Goal: Task Accomplishment & Management: Manage account settings

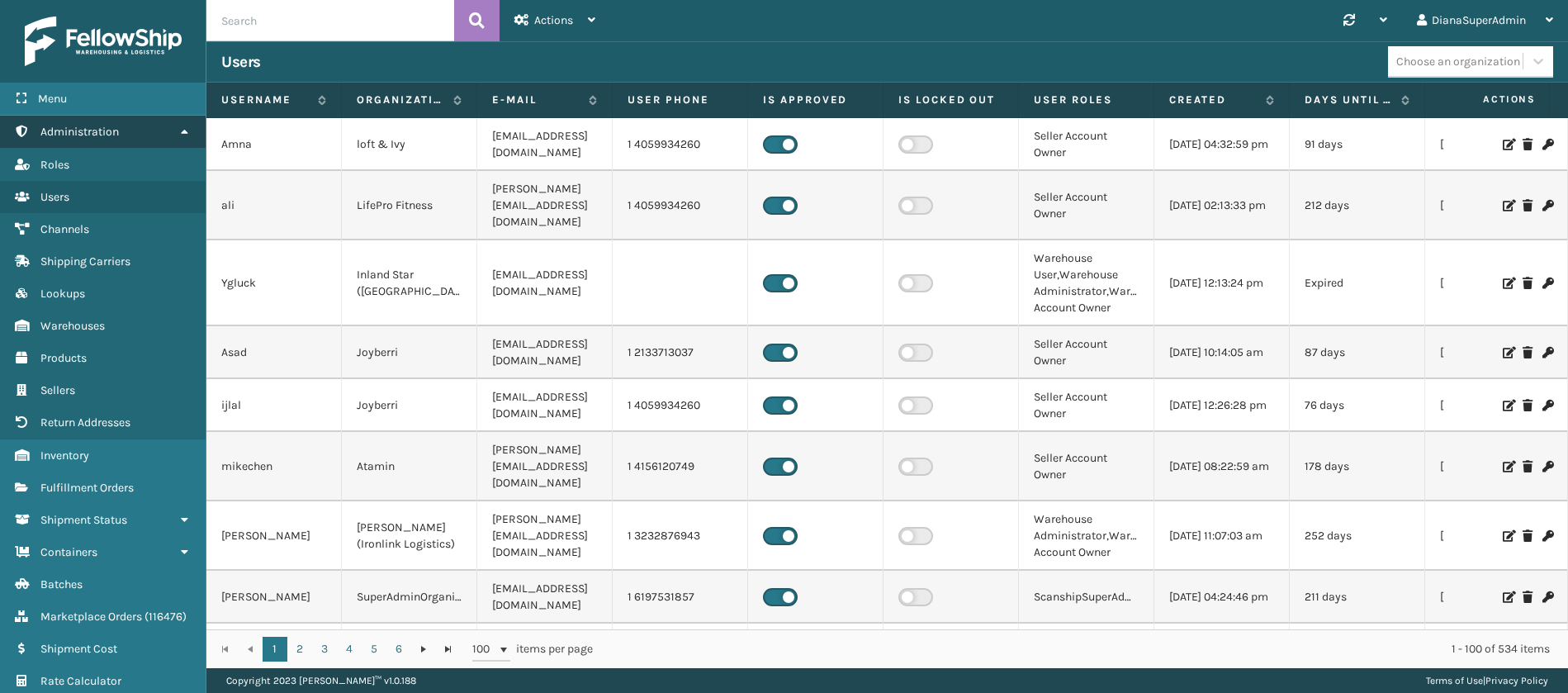
click at [151, 128] on link "Administration" at bounding box center [102, 131] width 205 height 32
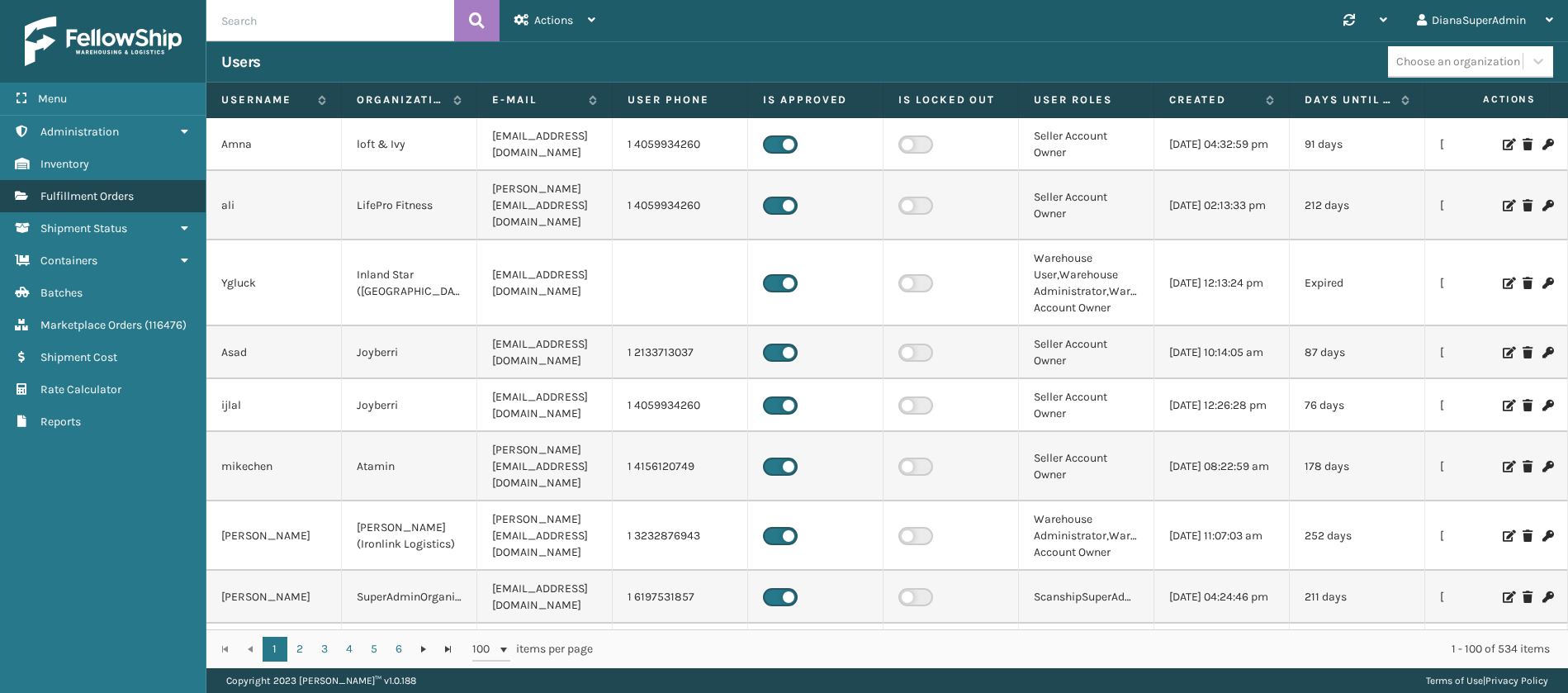
click at [146, 192] on link "Fulfillment Orders" at bounding box center [102, 196] width 205 height 32
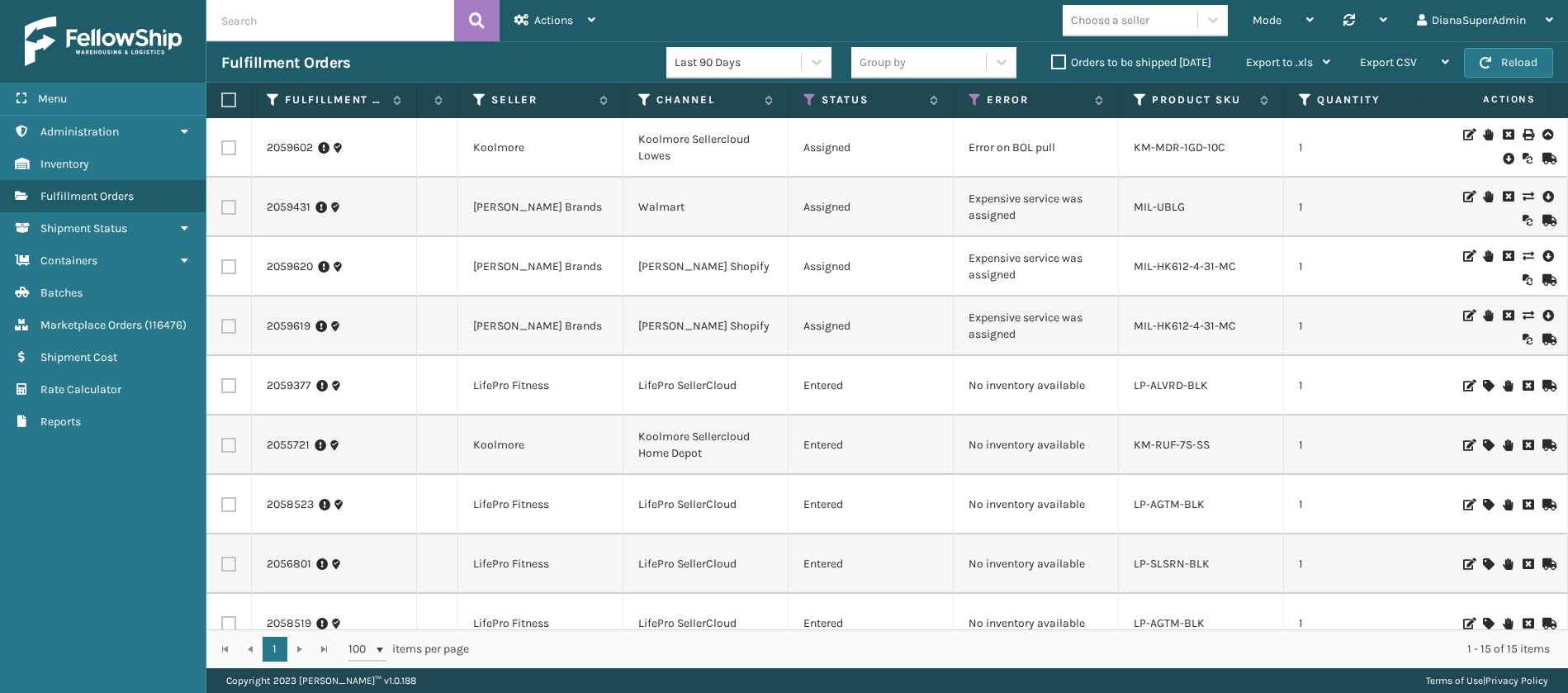
scroll to position [0, 295]
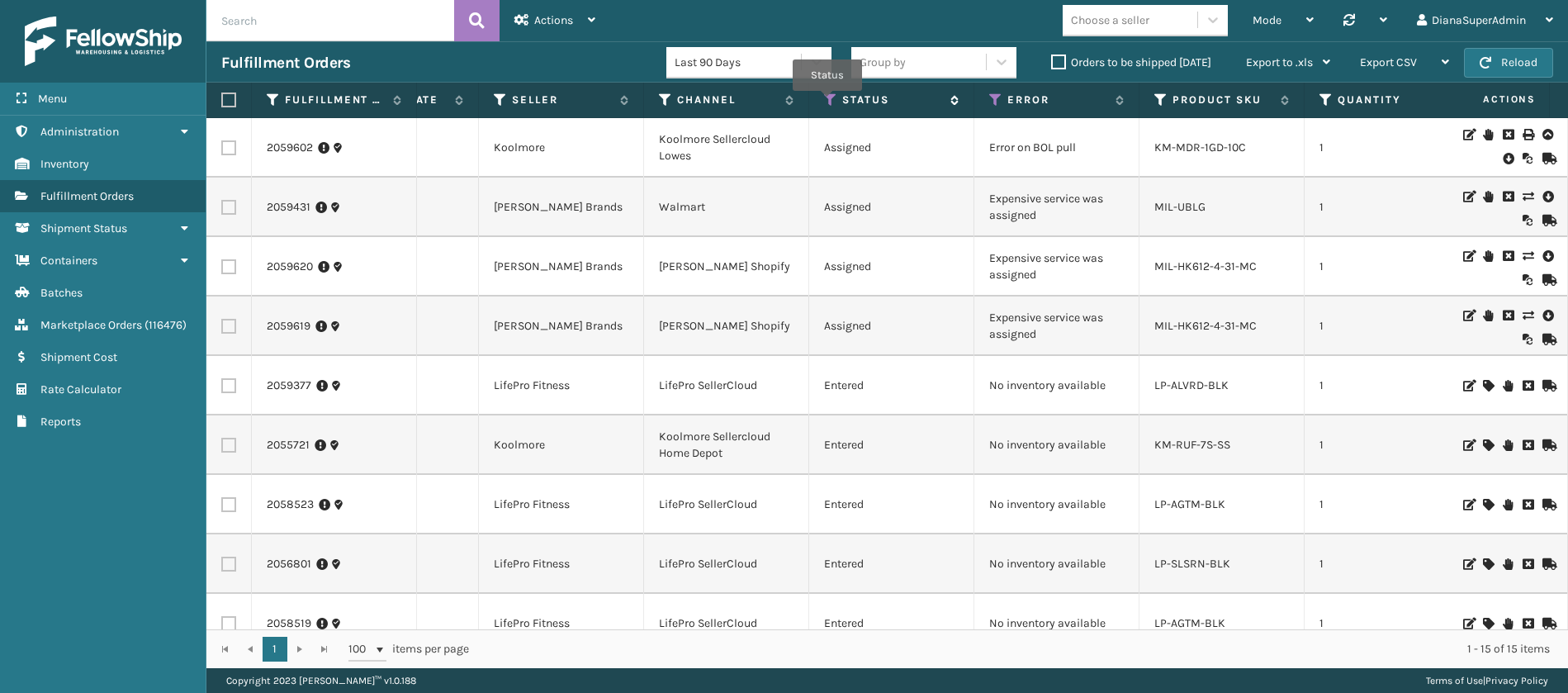
click at [828, 101] on icon at bounding box center [830, 100] width 13 height 15
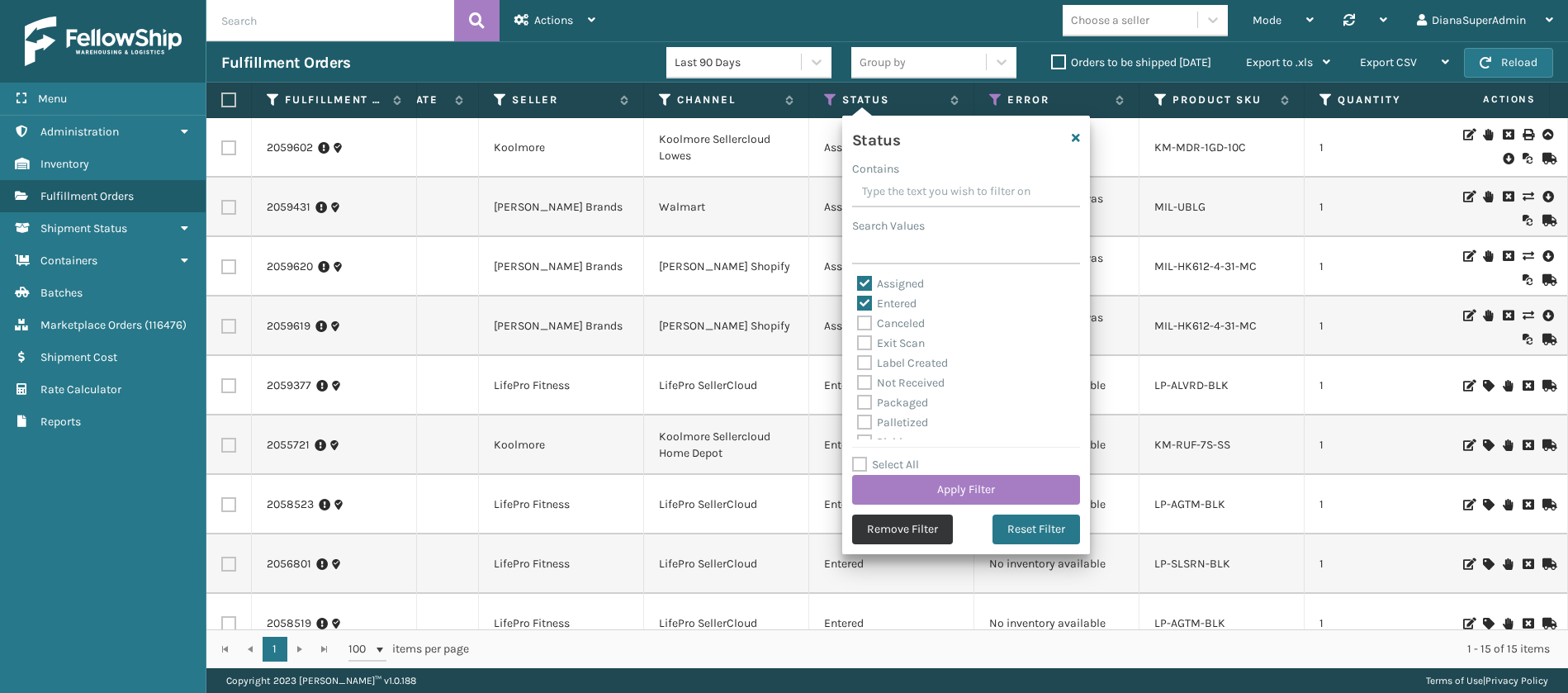
click at [915, 535] on button "Remove Filter" at bounding box center [902, 529] width 100 height 29
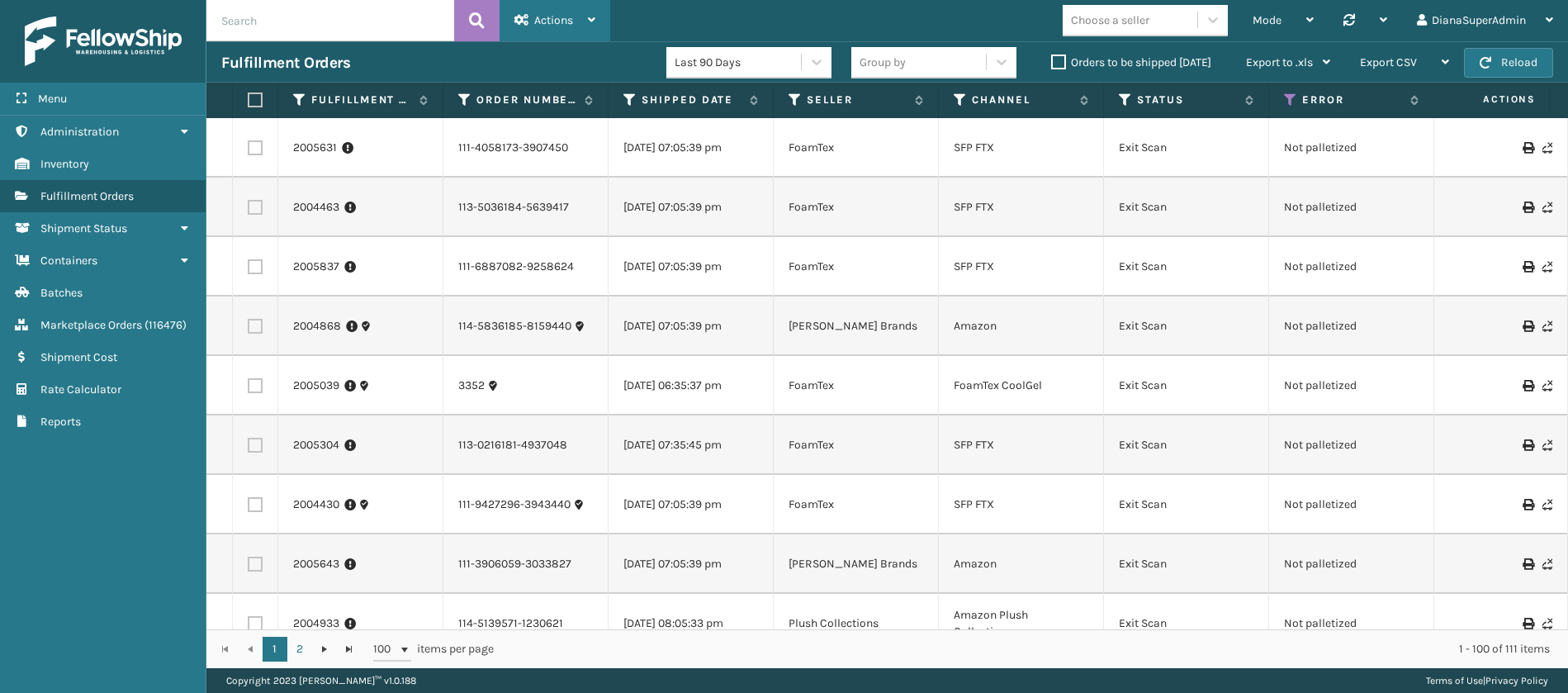
click at [582, 6] on div "Actions" at bounding box center [555, 20] width 81 height 41
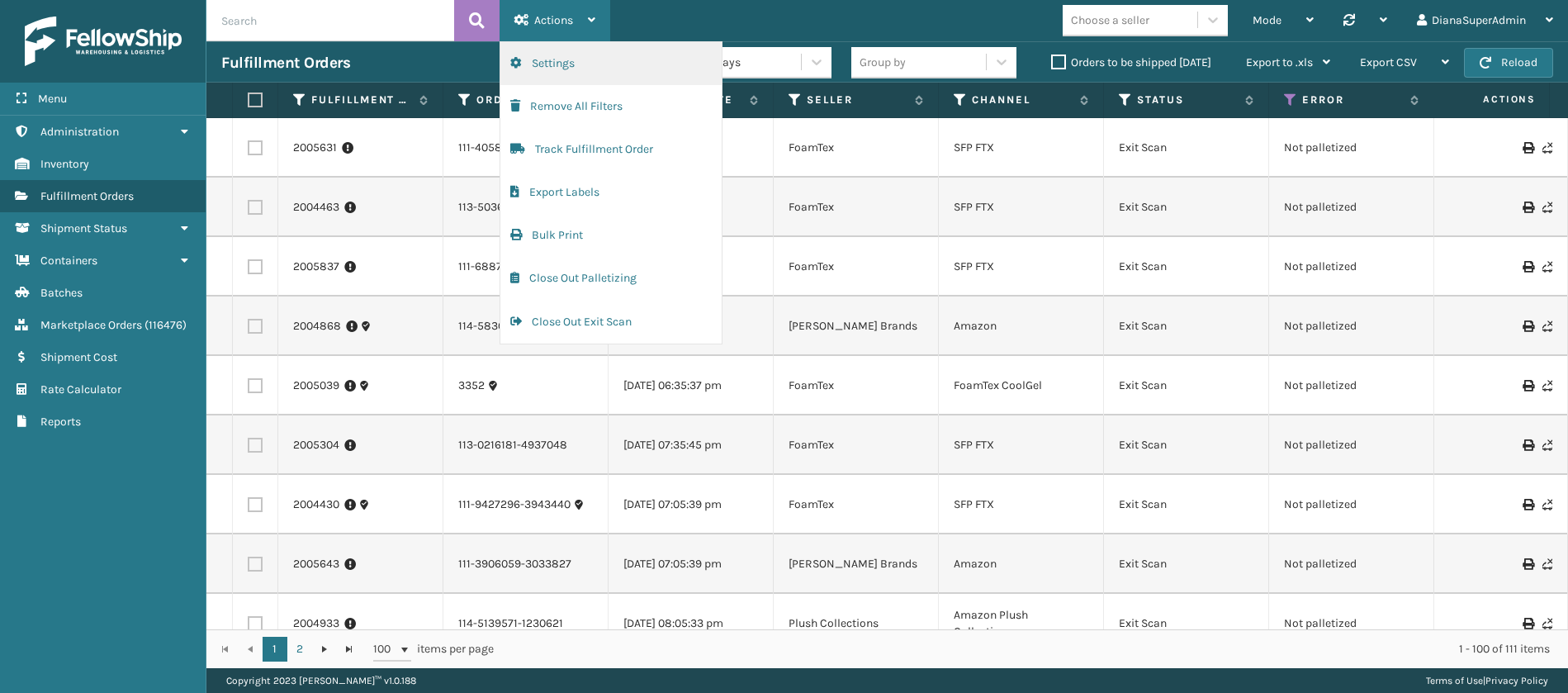
click at [588, 59] on button "Settings" at bounding box center [611, 63] width 221 height 43
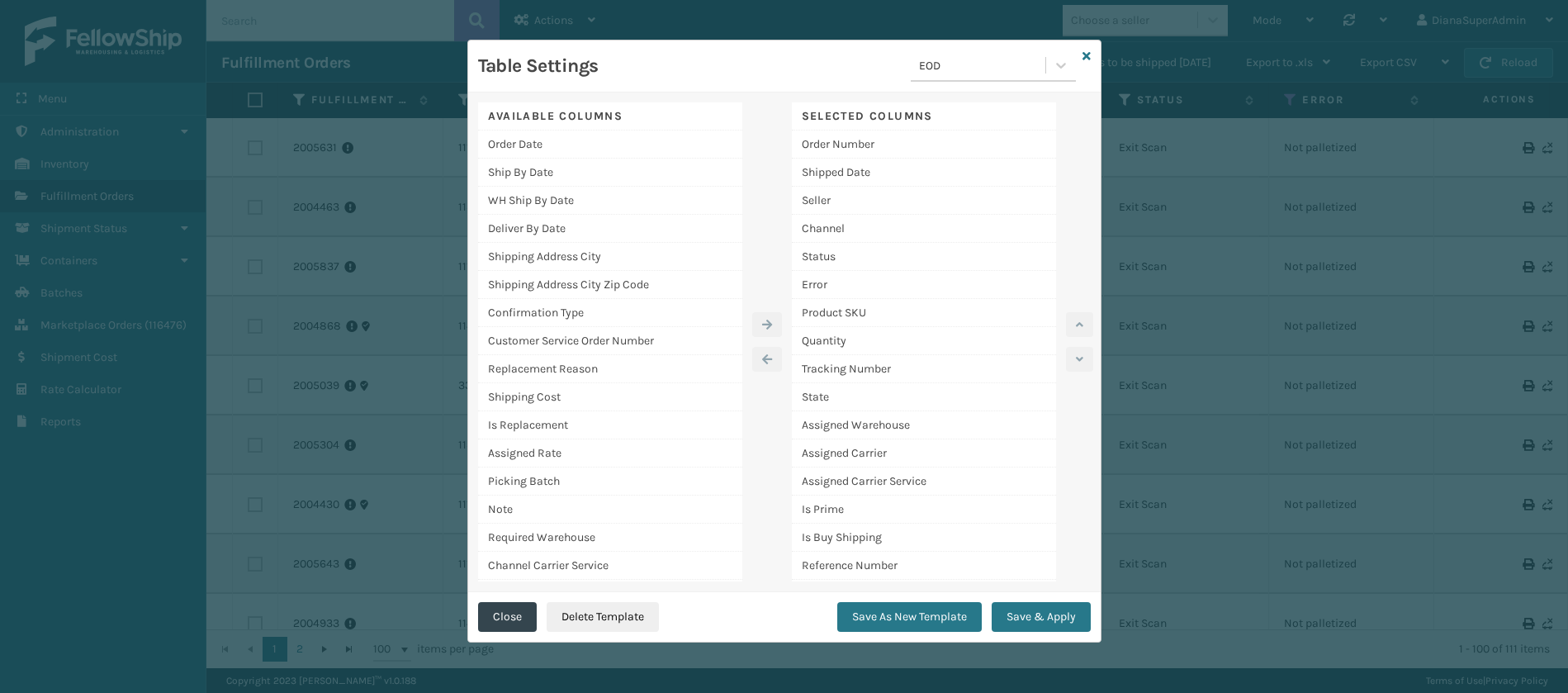
click at [1090, 52] on icon at bounding box center [1086, 56] width 8 height 12
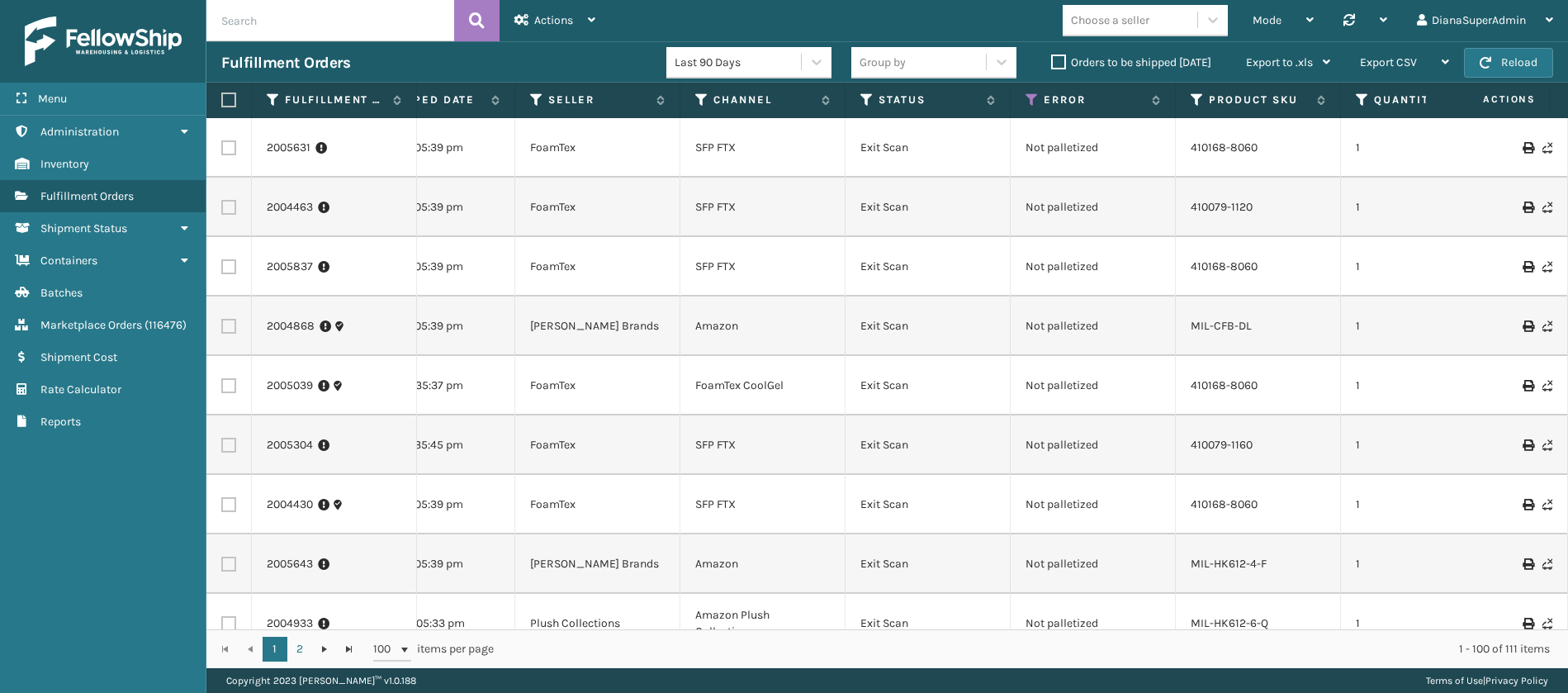
scroll to position [0, 418]
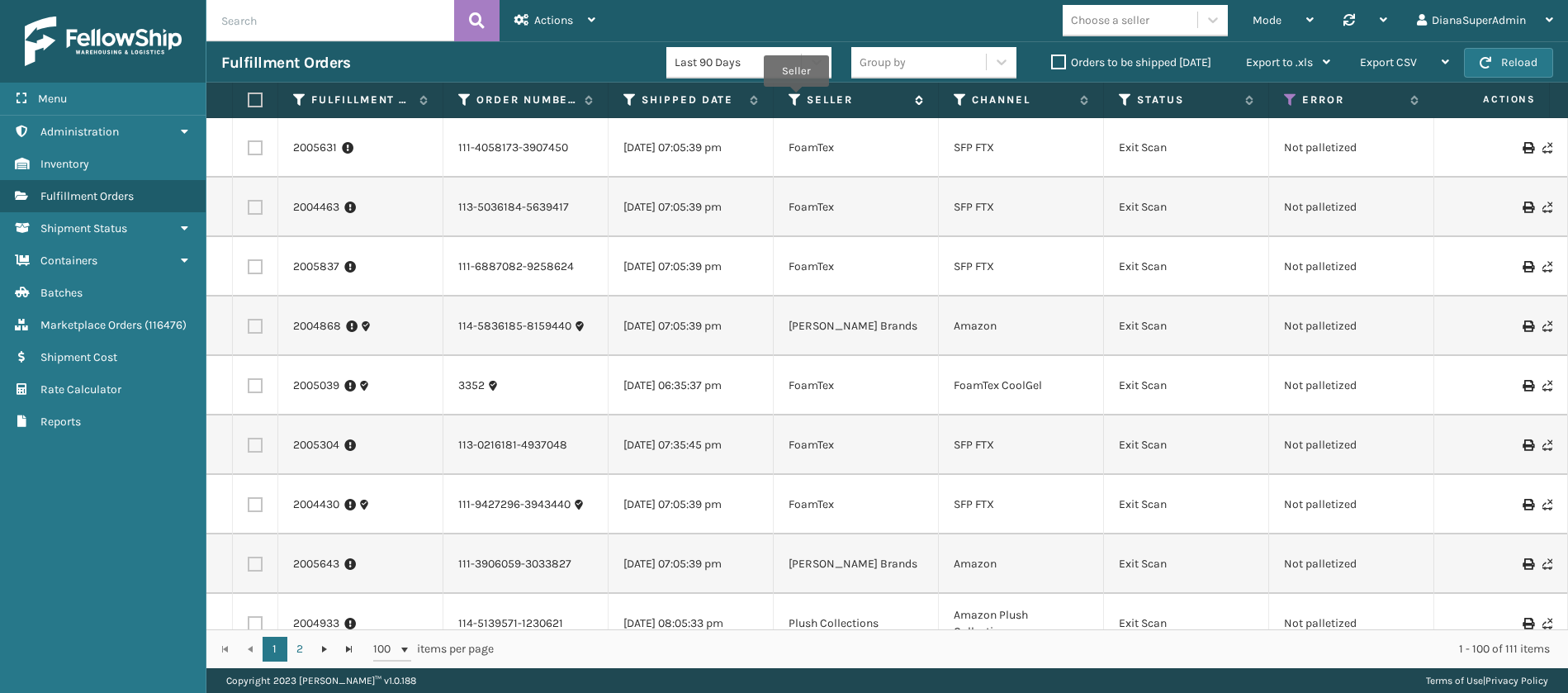
click at [796, 97] on icon at bounding box center [795, 100] width 13 height 15
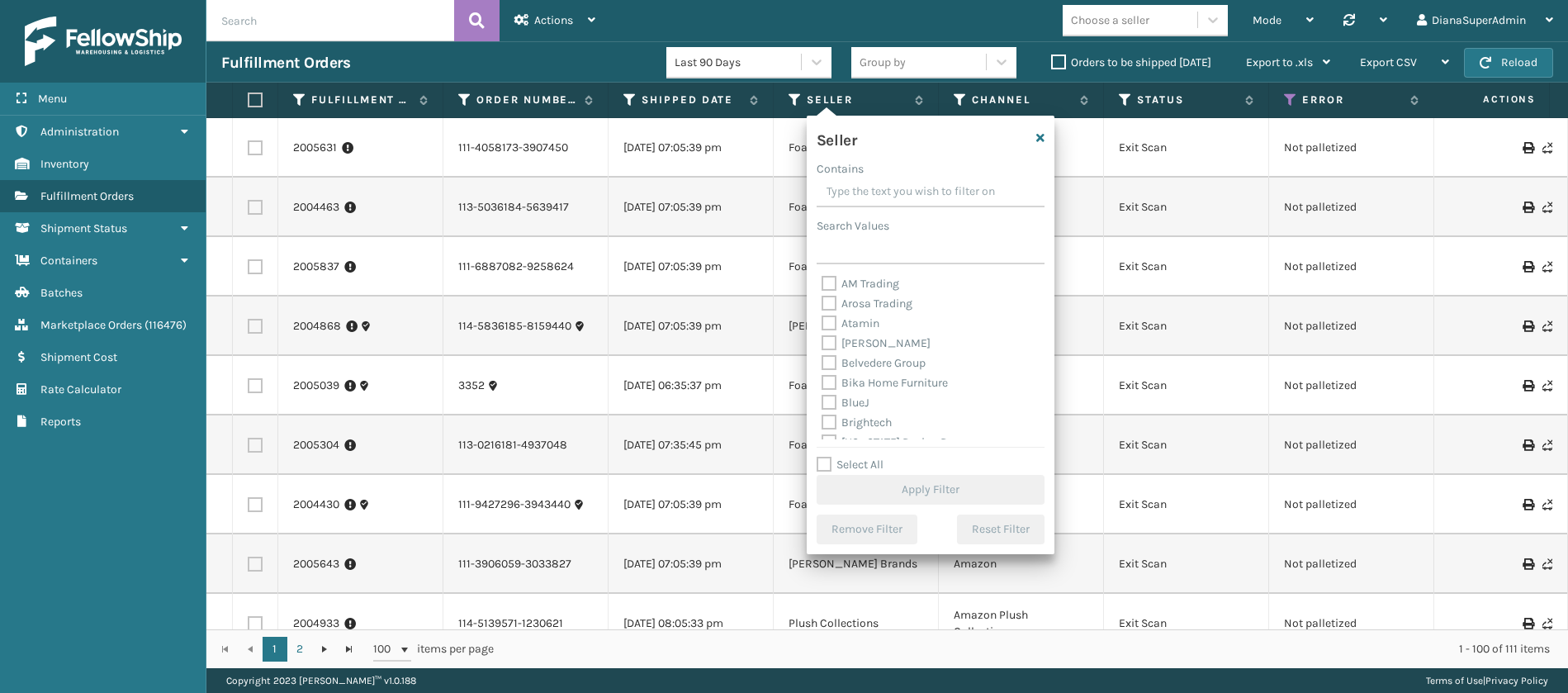
click at [821, 464] on label "Select All" at bounding box center [850, 465] width 67 height 14
click at [821, 457] on input "Select All" at bounding box center [940, 456] width 248 height 2
checkbox input "true"
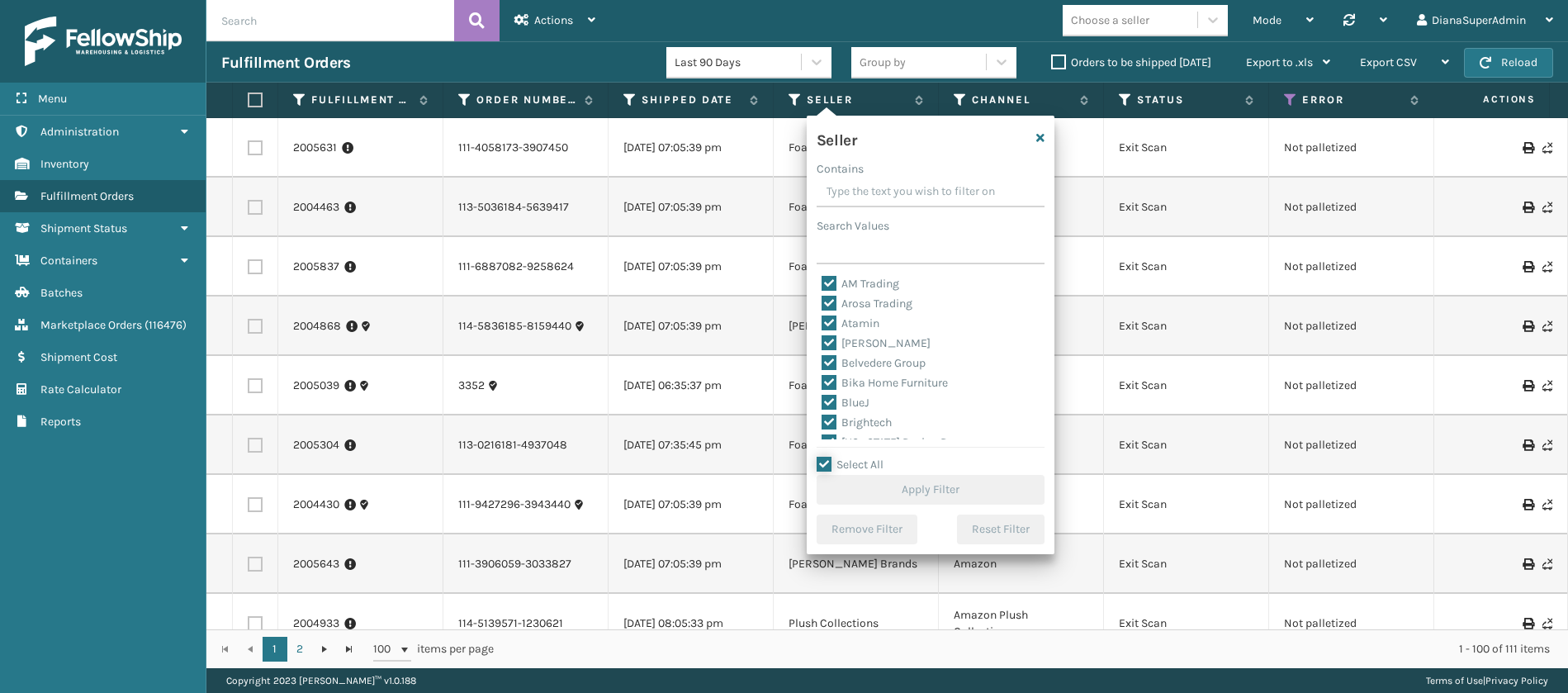
checkbox input "true"
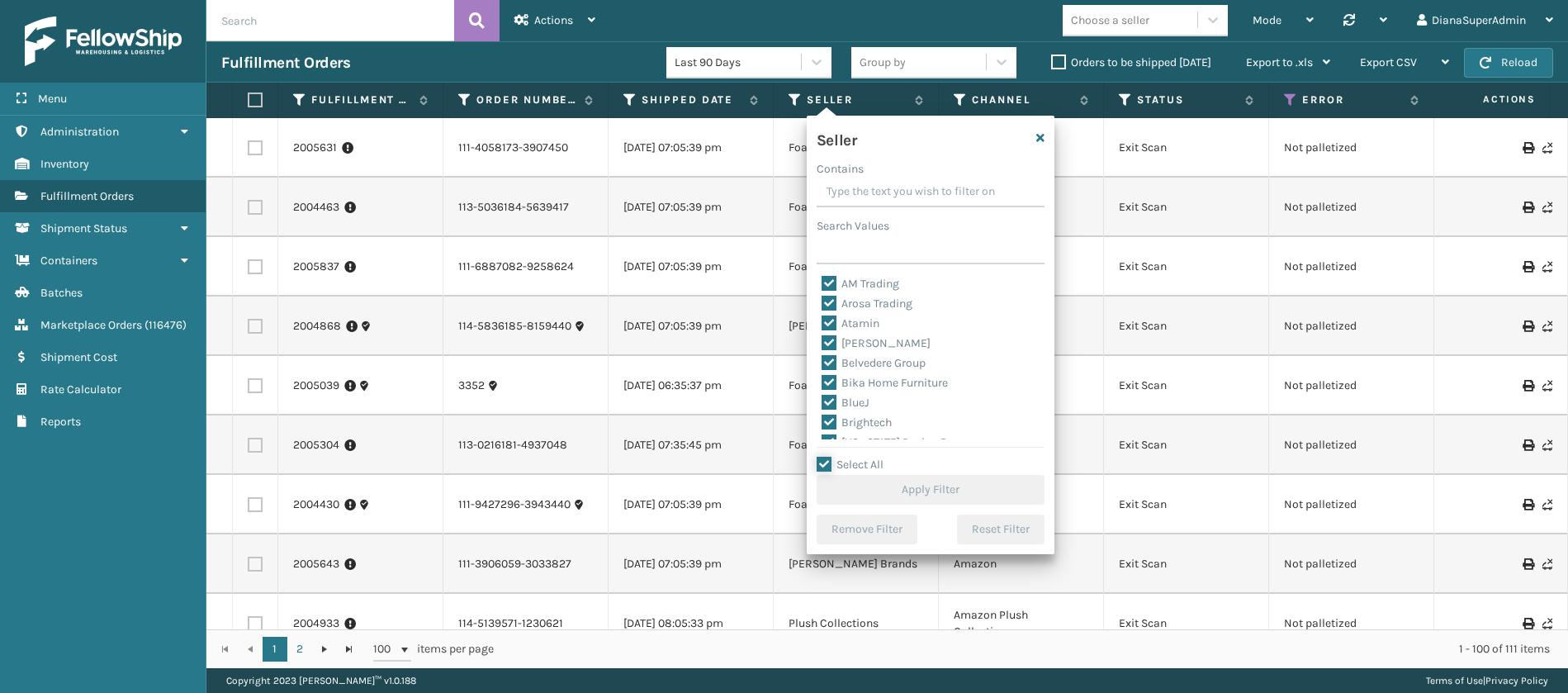
checkbox input "true"
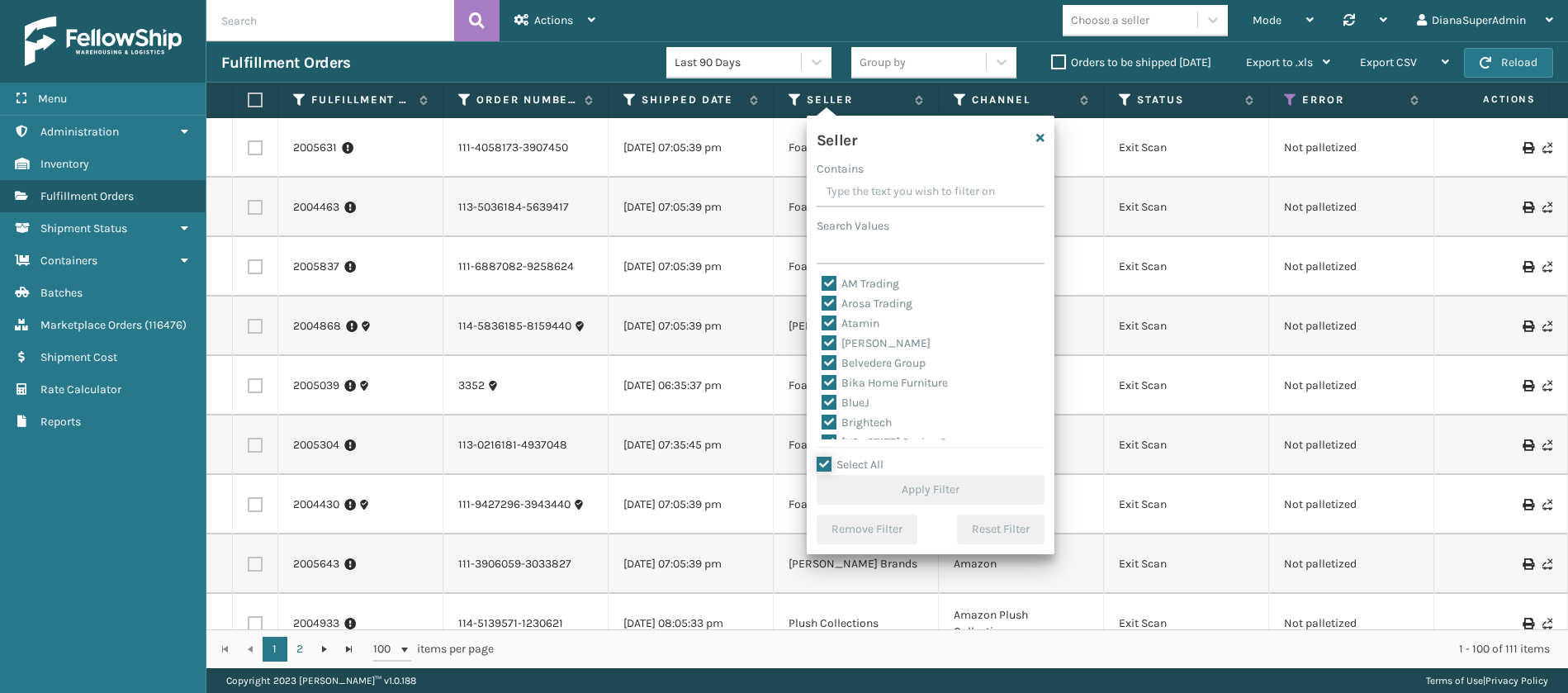
checkbox input "true"
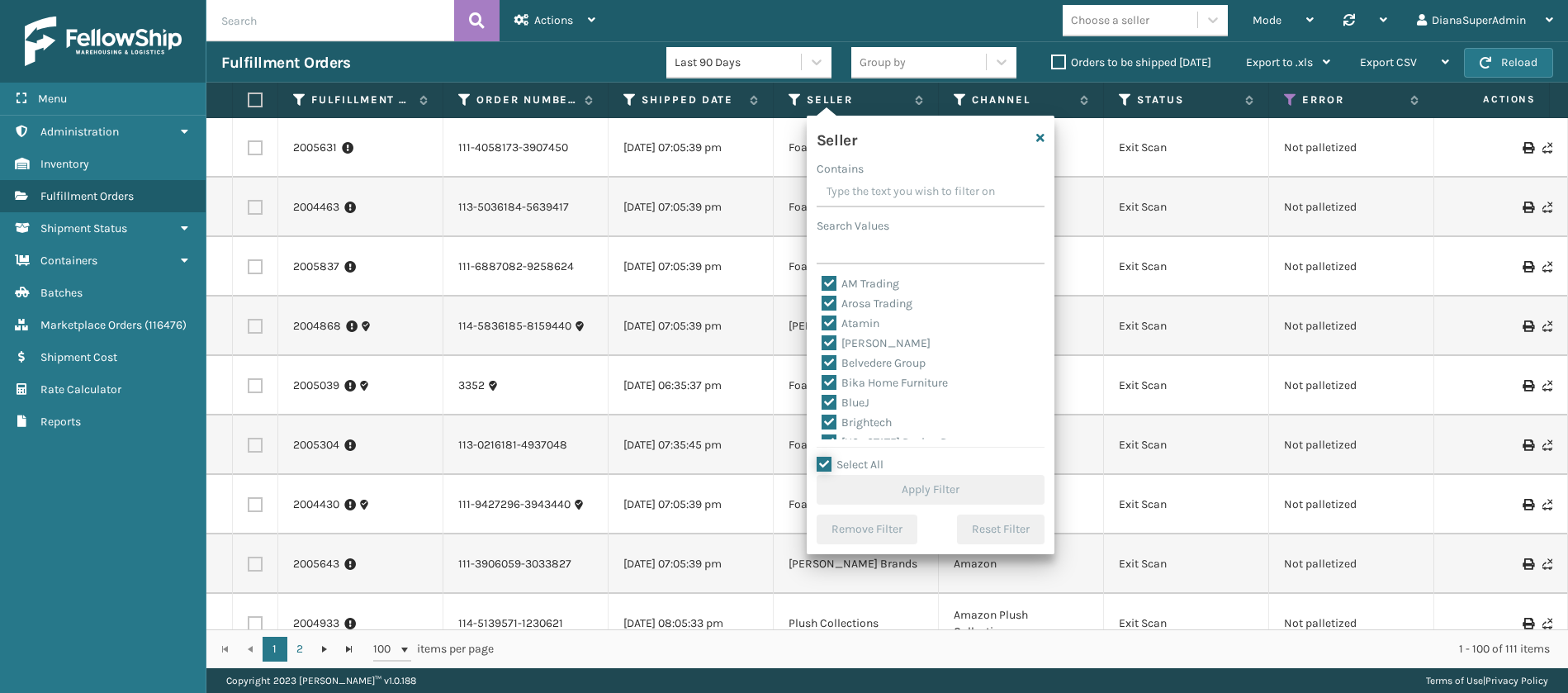
checkbox input "true"
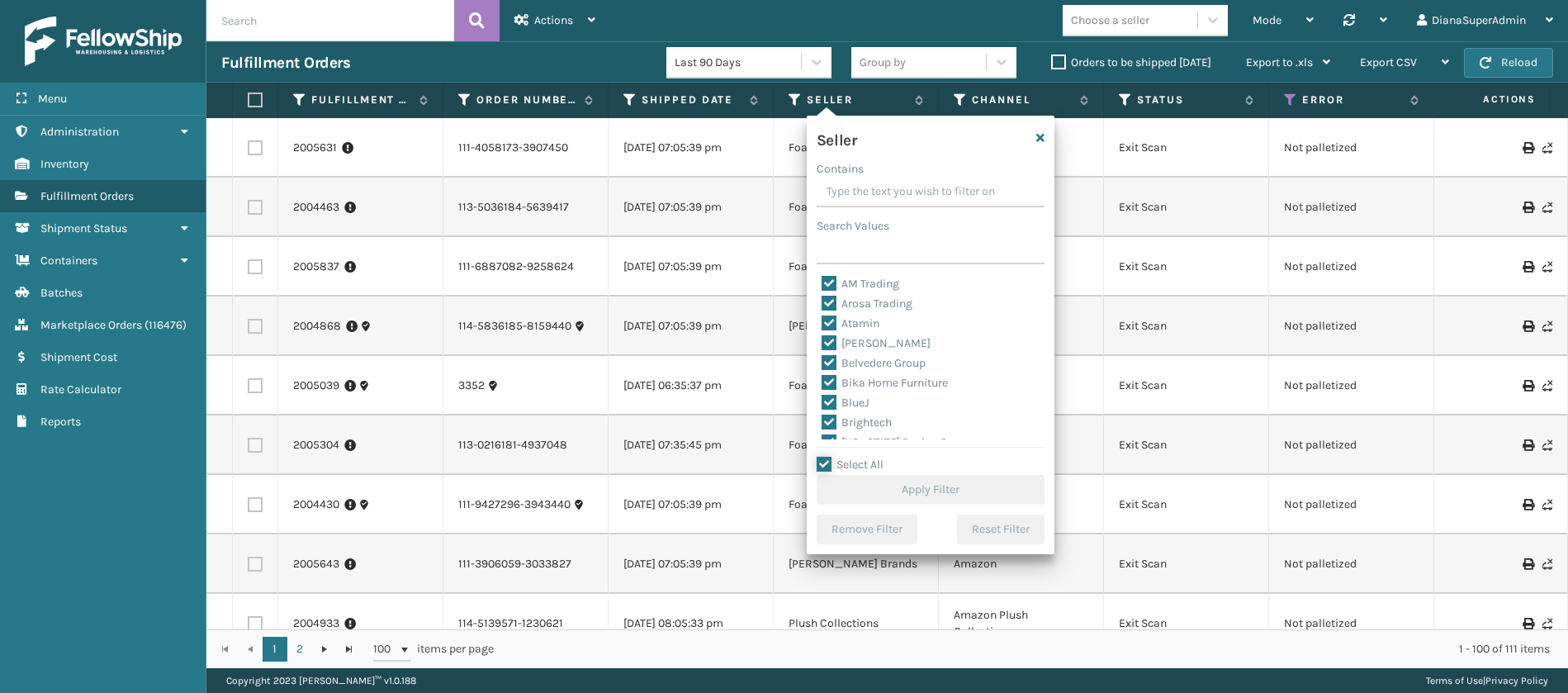
checkbox input "true"
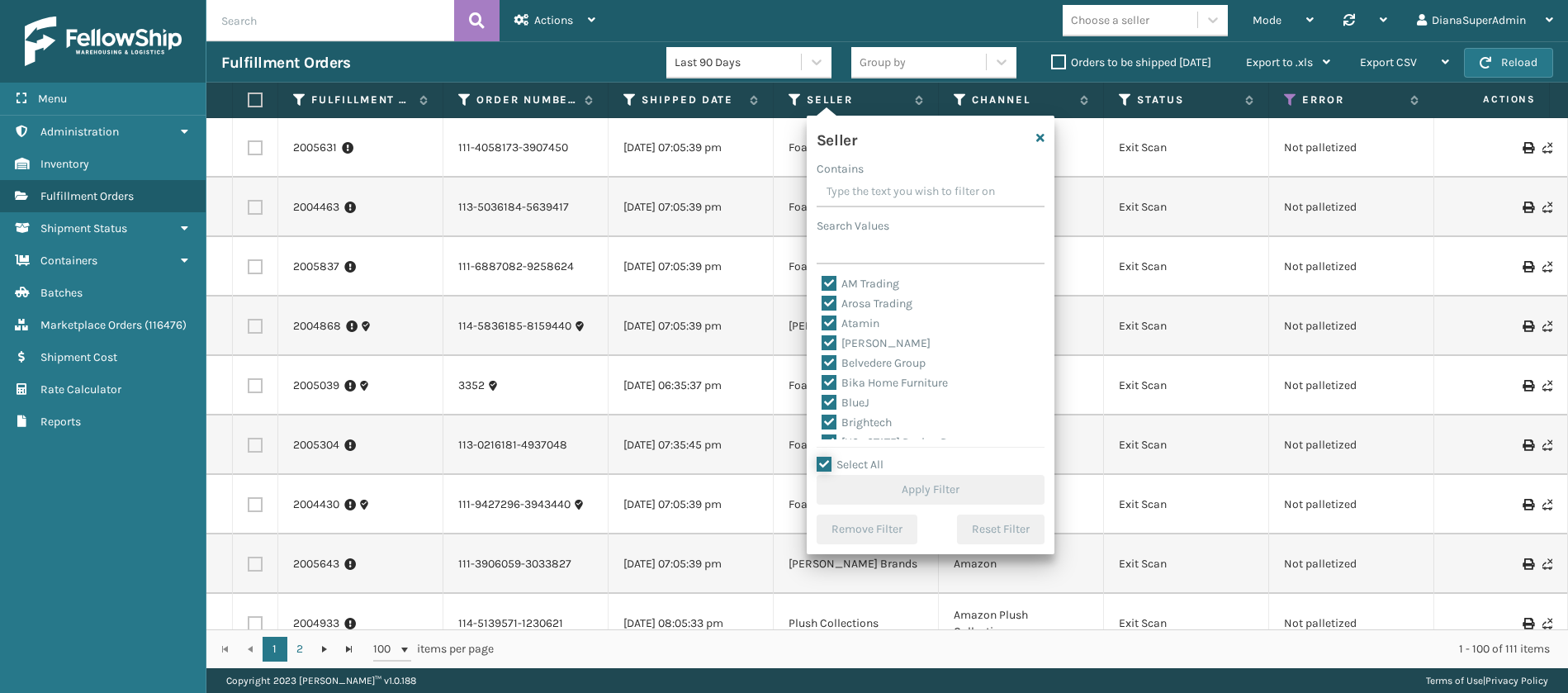
checkbox input "true"
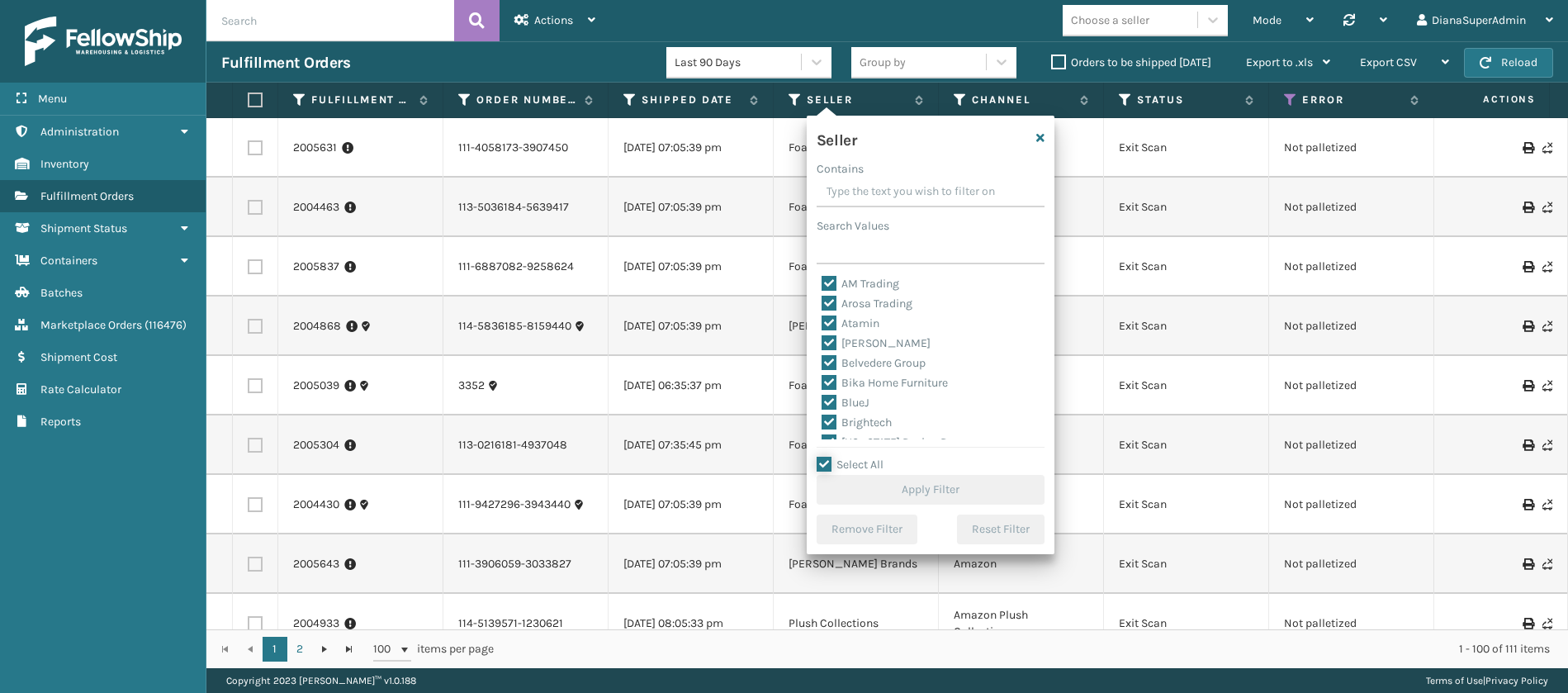
checkbox input "true"
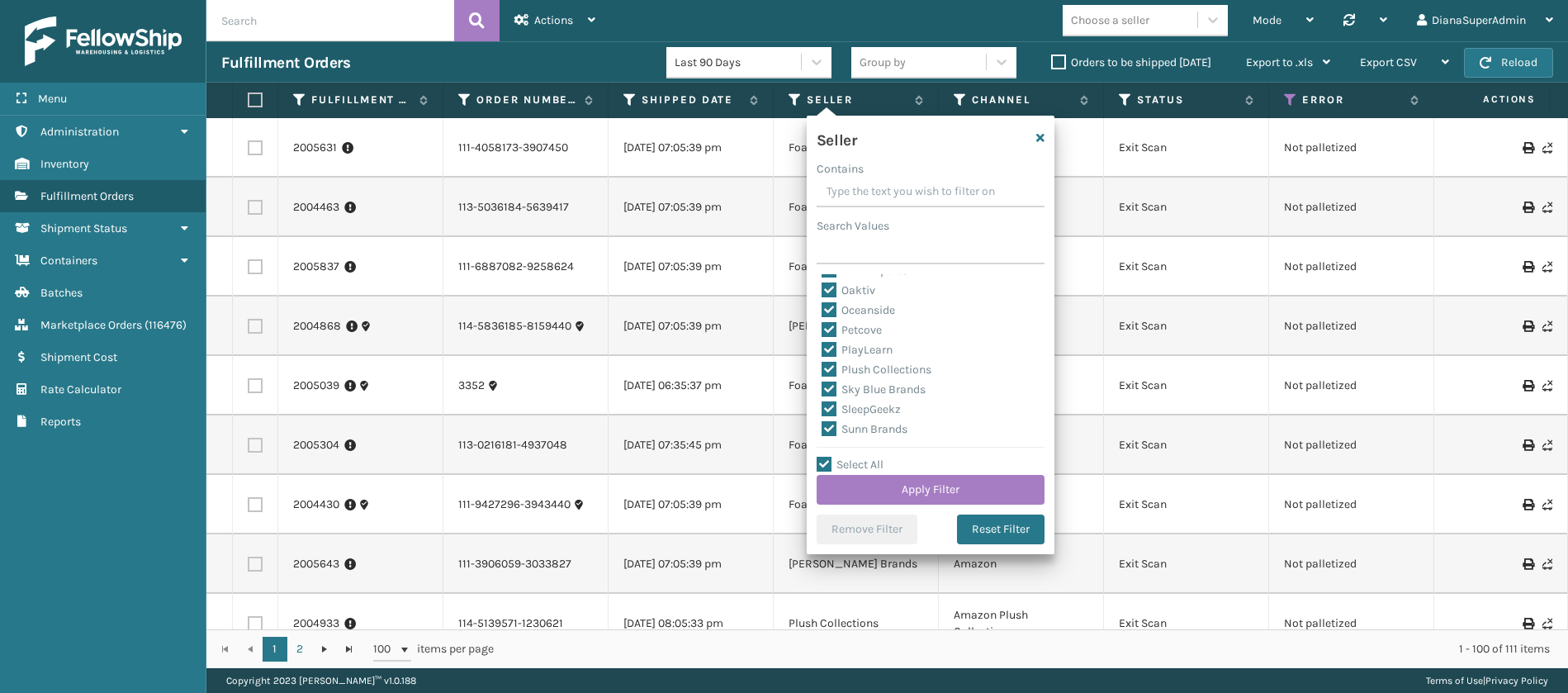
click at [828, 408] on label "SleepGeekz" at bounding box center [860, 409] width 79 height 14
click at [822, 408] on input "SleepGeekz" at bounding box center [821, 405] width 1 height 11
checkbox input "false"
click at [922, 490] on button "Apply Filter" at bounding box center [931, 489] width 228 height 29
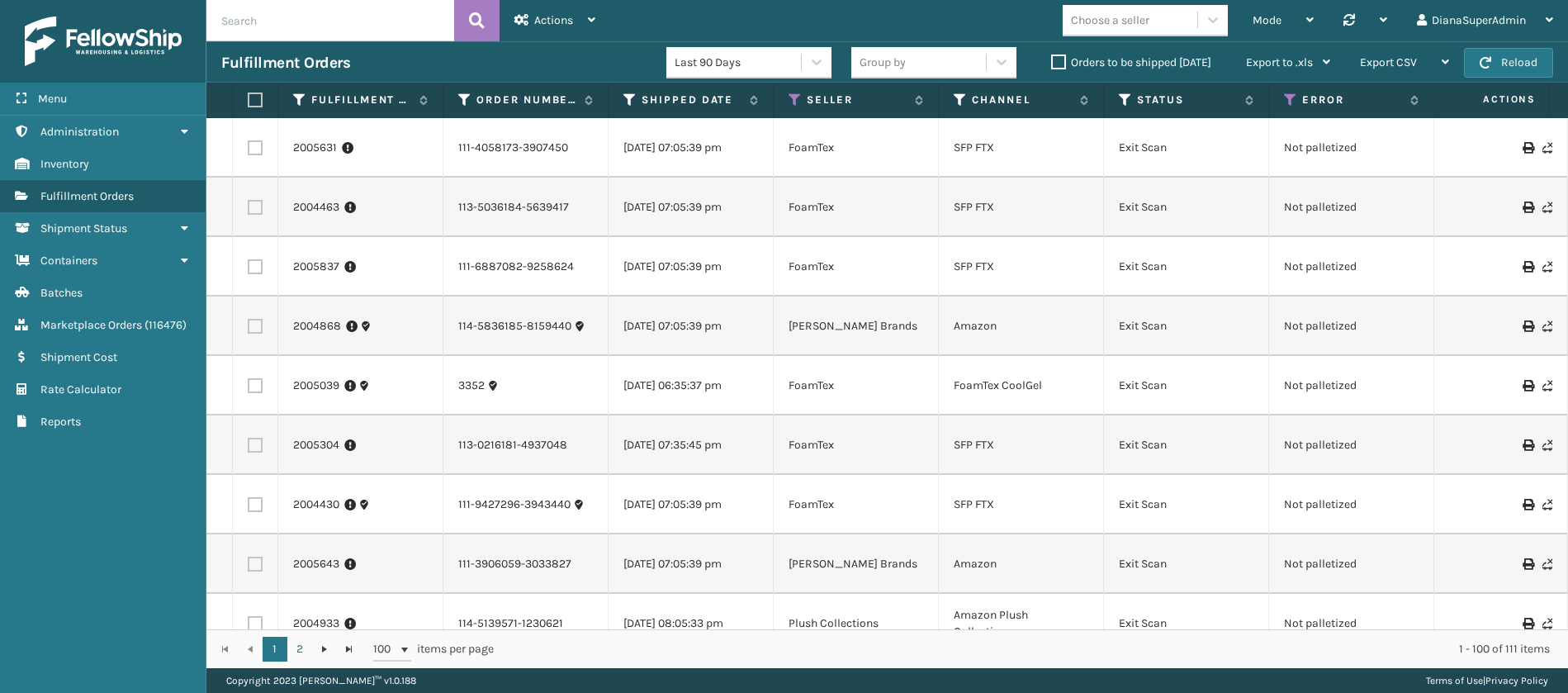
click at [1054, 58] on label "Orders to be shipped [DATE]" at bounding box center [1132, 62] width 160 height 14
click at [1052, 58] on input "Orders to be shipped [DATE]" at bounding box center [1052, 58] width 1 height 11
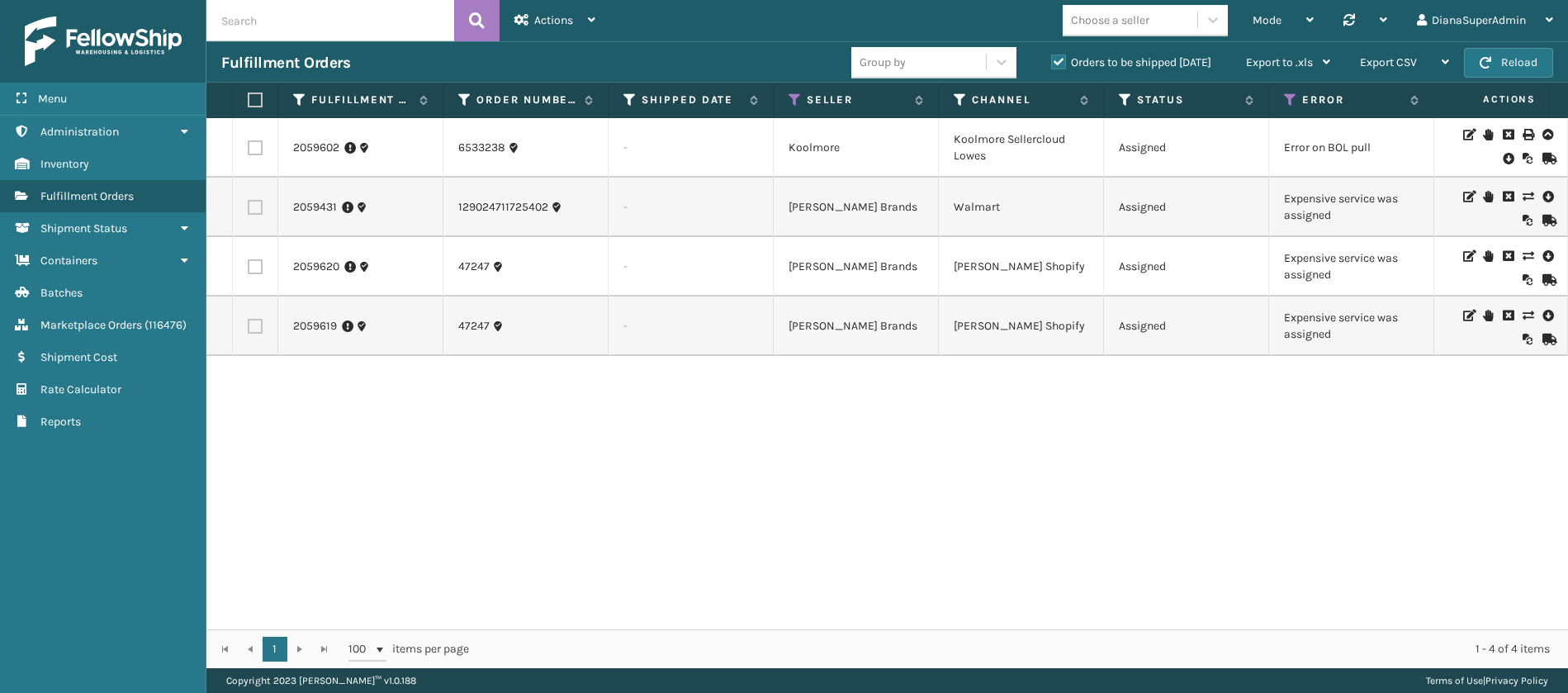
click at [1523, 195] on icon at bounding box center [1527, 196] width 10 height 12
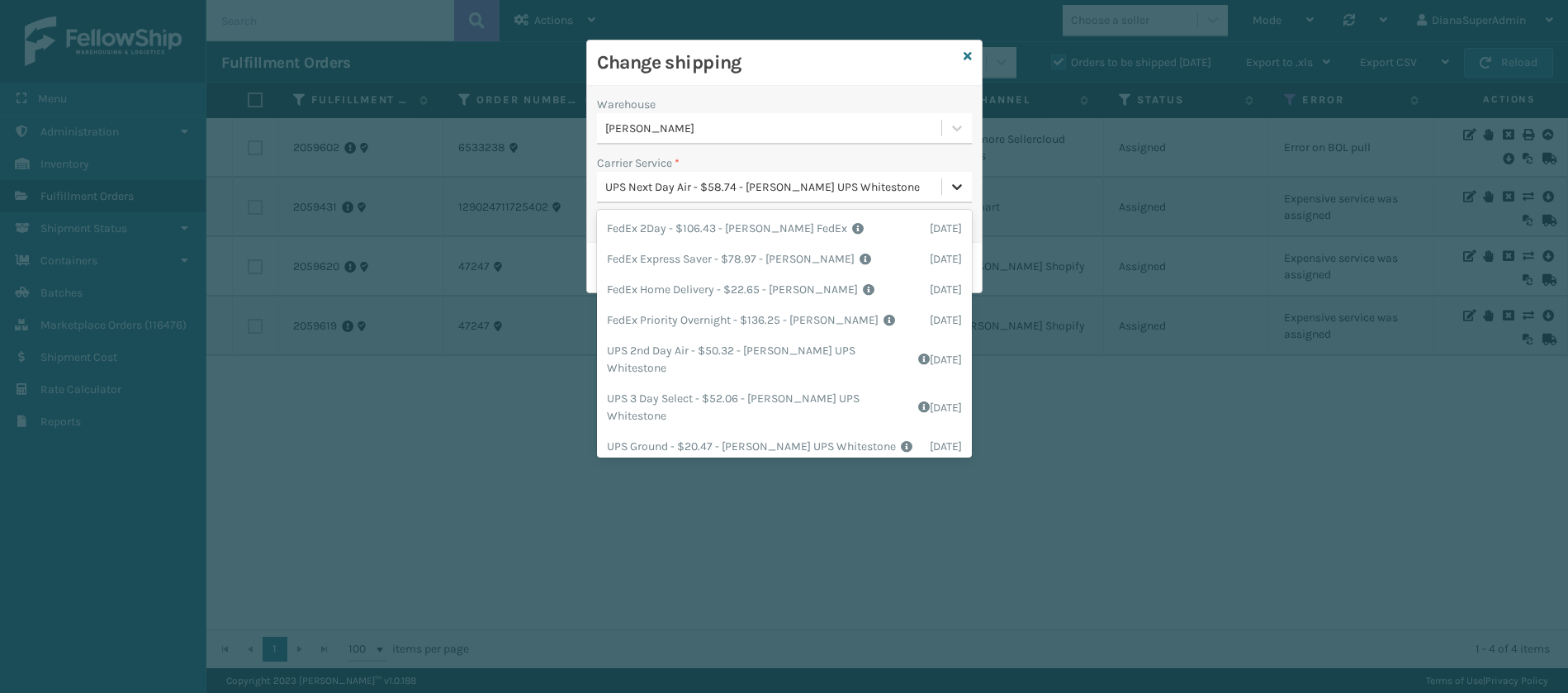
click at [950, 183] on icon at bounding box center [957, 187] width 17 height 17
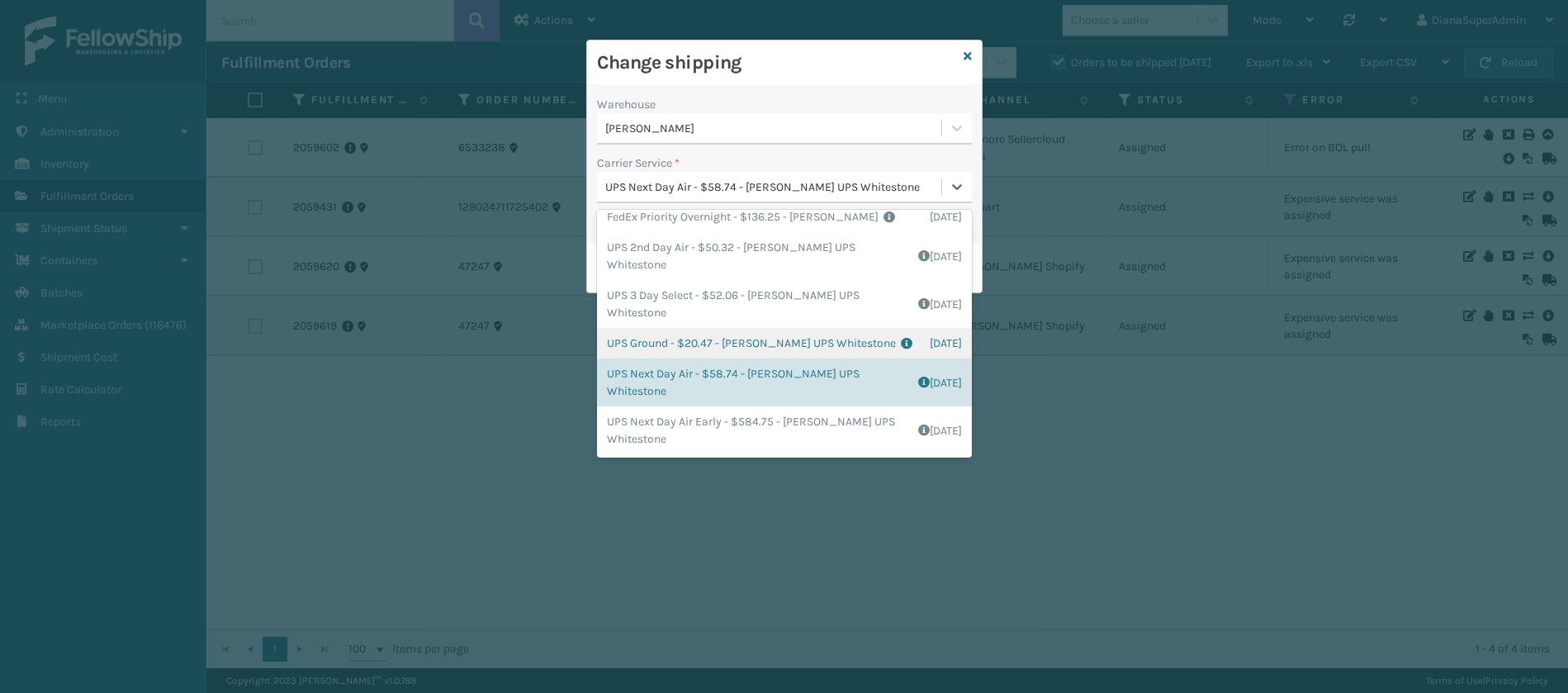
click at [762, 338] on div "UPS Ground - $20.47 - [PERSON_NAME] UPS Whitestone Shipping Cost $17.06 Surplus…" at bounding box center [785, 343] width 375 height 30
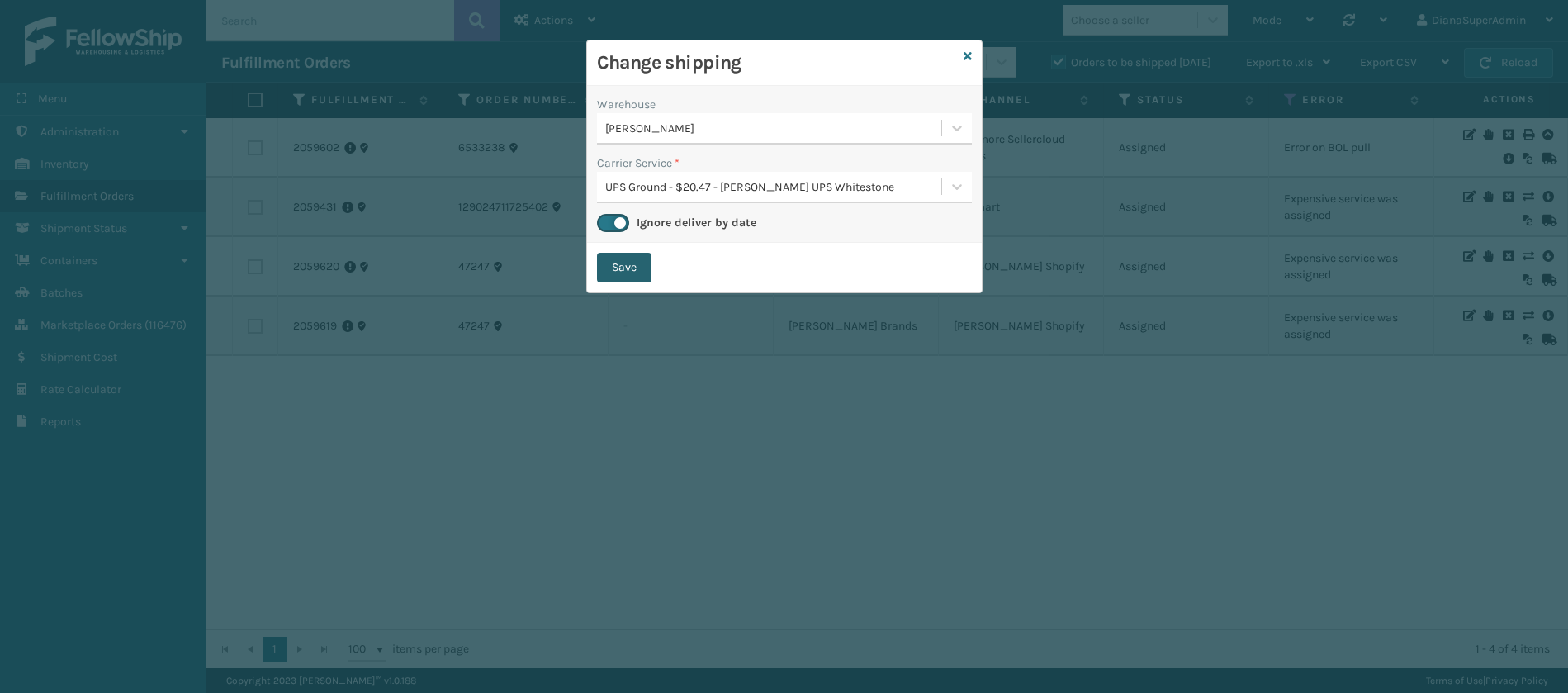
click at [639, 271] on button "Save" at bounding box center [624, 267] width 54 height 29
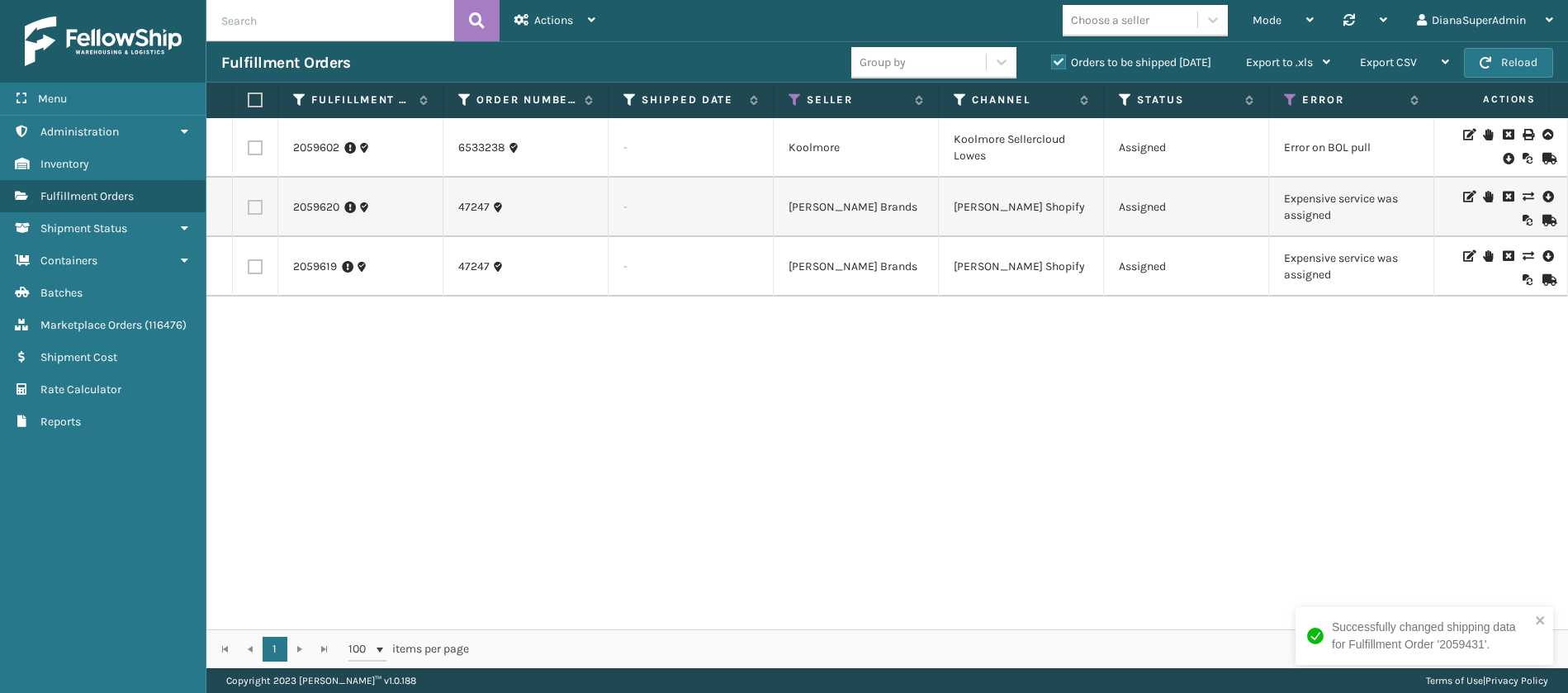
click at [1523, 195] on icon at bounding box center [1527, 196] width 10 height 12
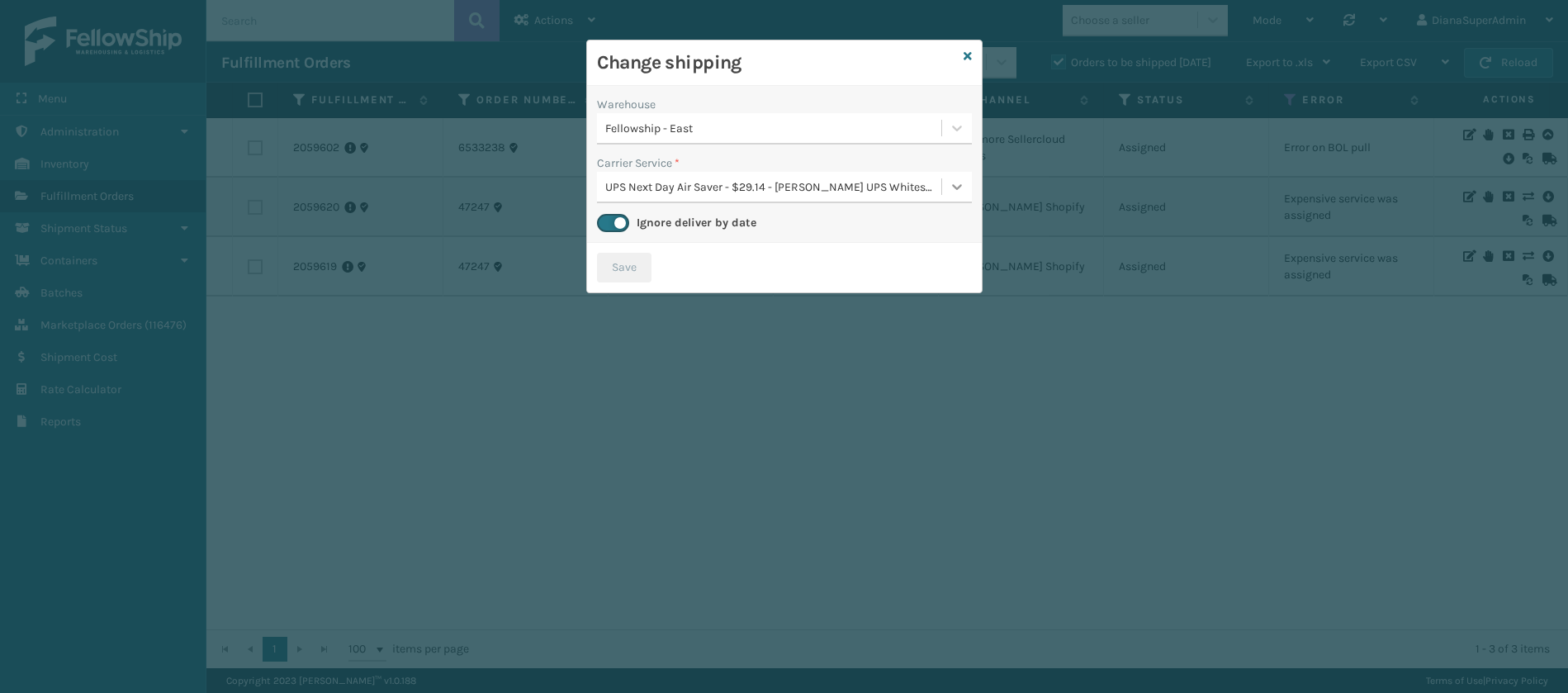
click at [956, 186] on icon at bounding box center [957, 187] width 17 height 17
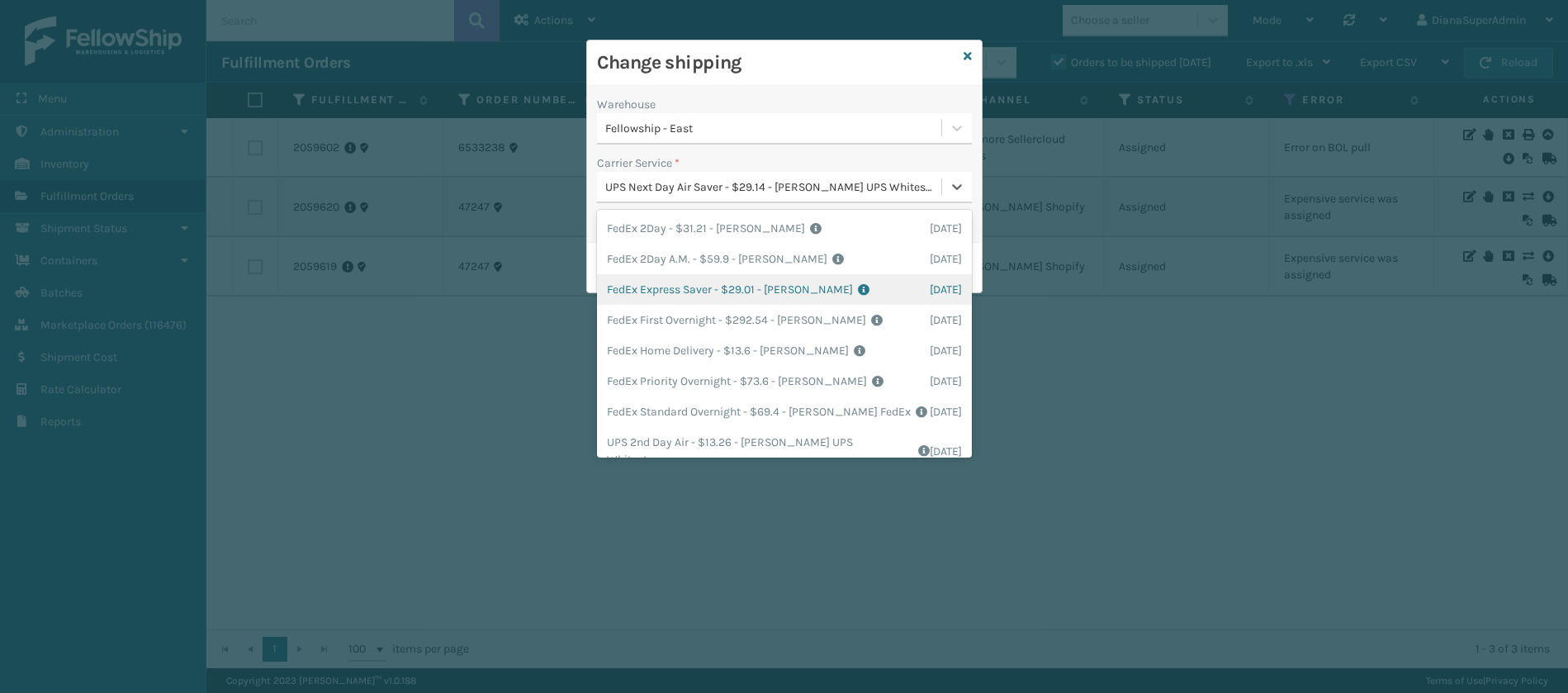
scroll to position [243, 0]
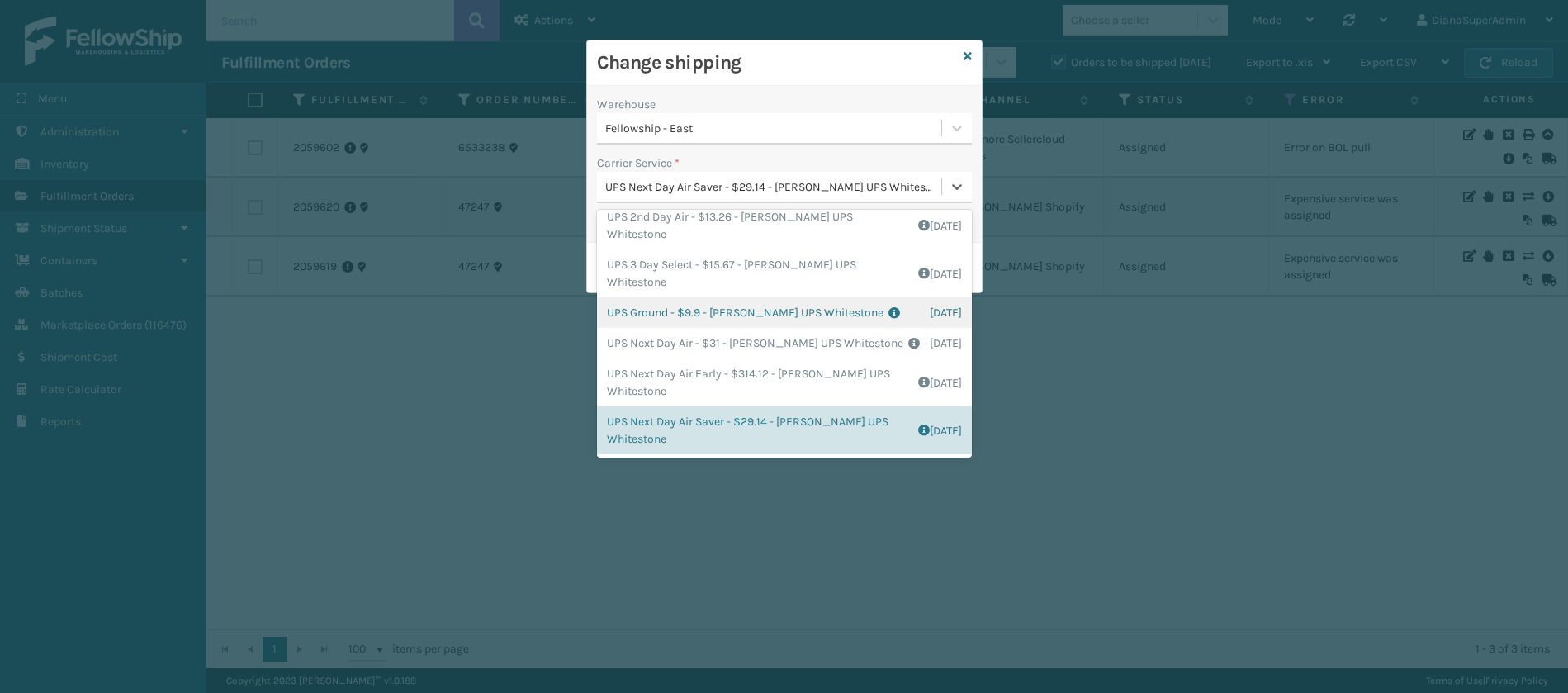
click at [759, 315] on div "UPS Ground - $9.9 - [PERSON_NAME] UPS Whitestone Shipping Cost $8.25 Surplus Co…" at bounding box center [785, 312] width 375 height 30
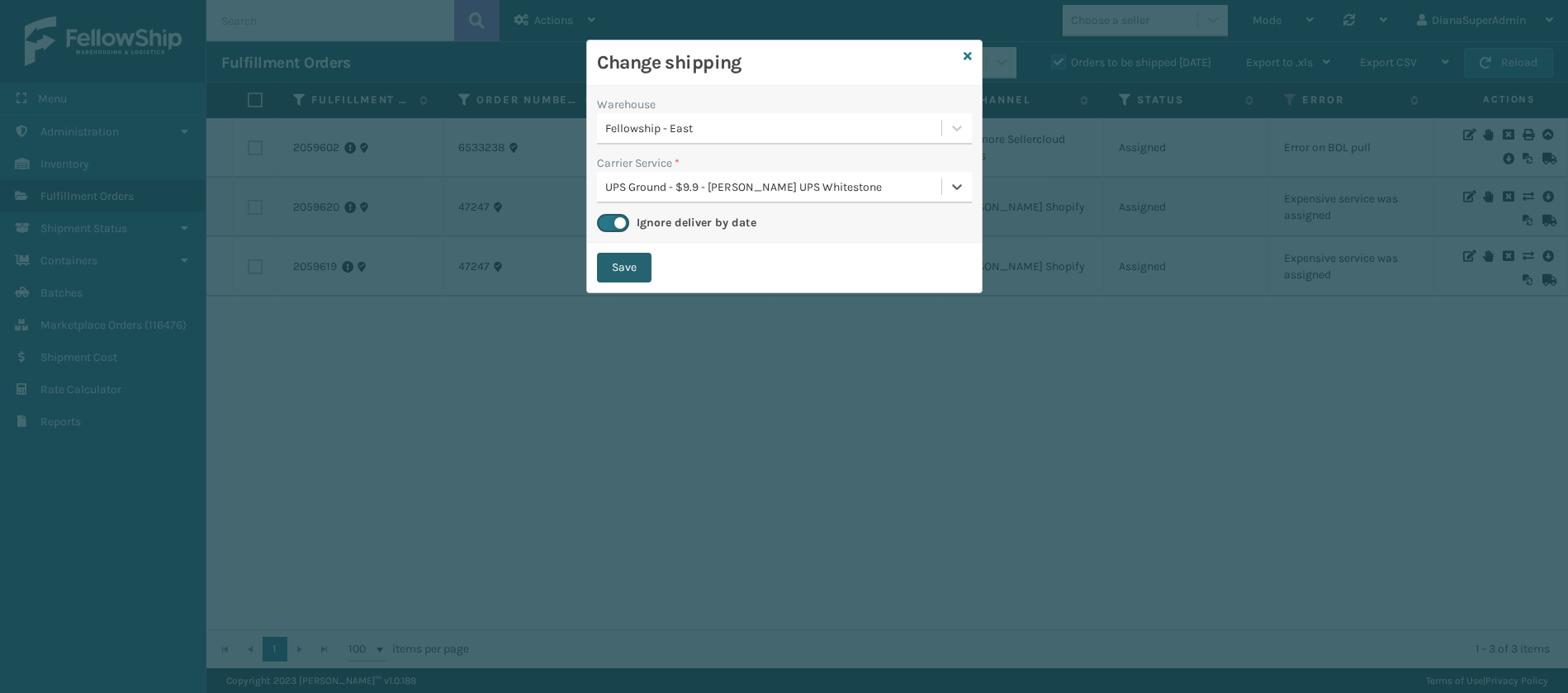
click at [633, 280] on button "Save" at bounding box center [624, 267] width 54 height 29
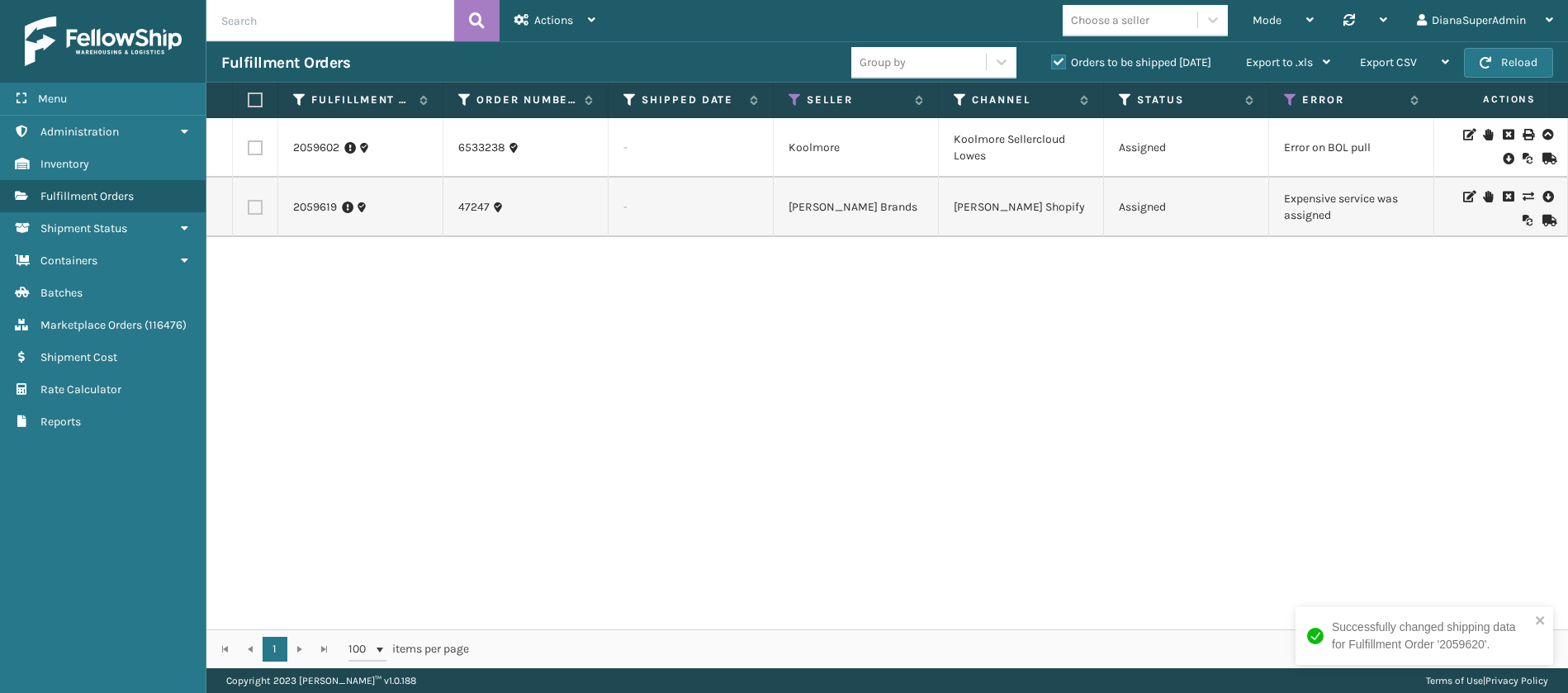
click at [1523, 194] on icon at bounding box center [1527, 196] width 10 height 12
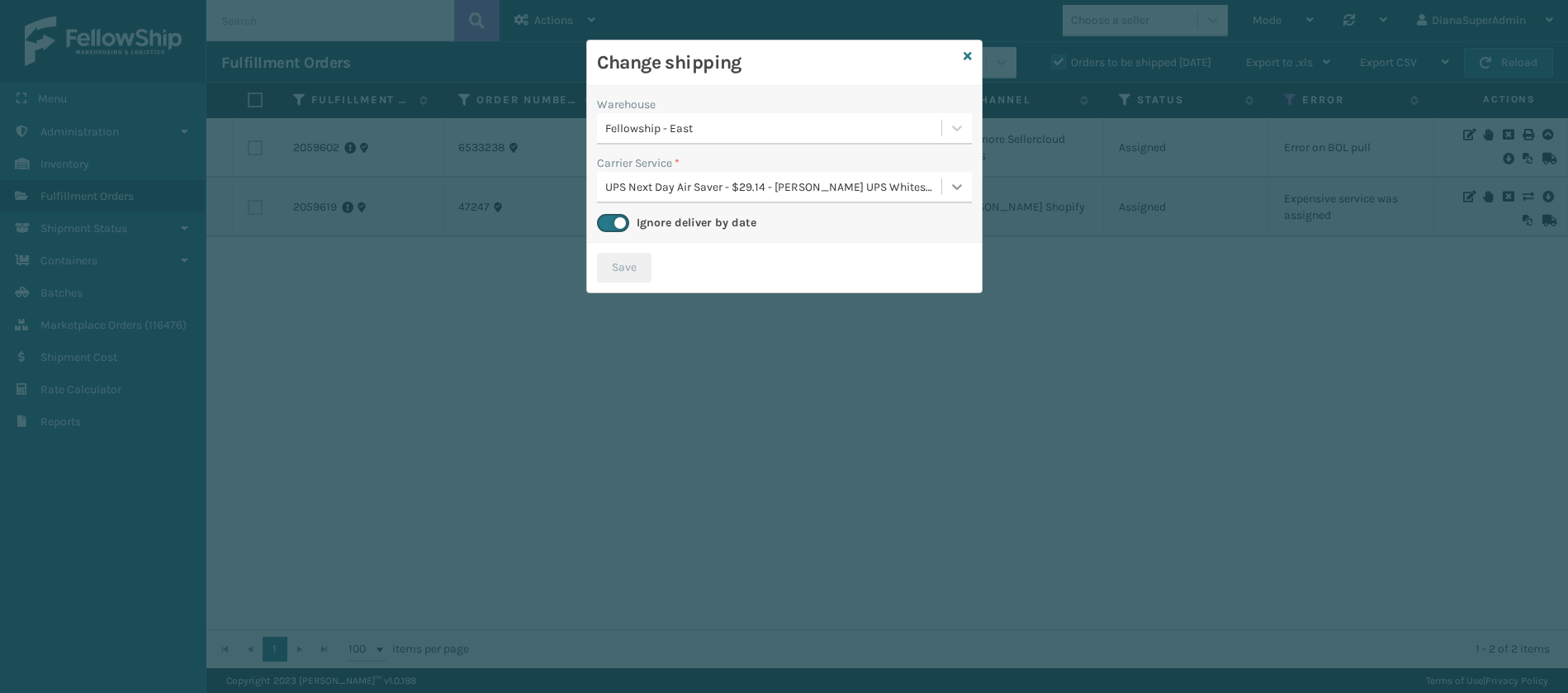
click at [951, 190] on icon at bounding box center [957, 187] width 17 height 17
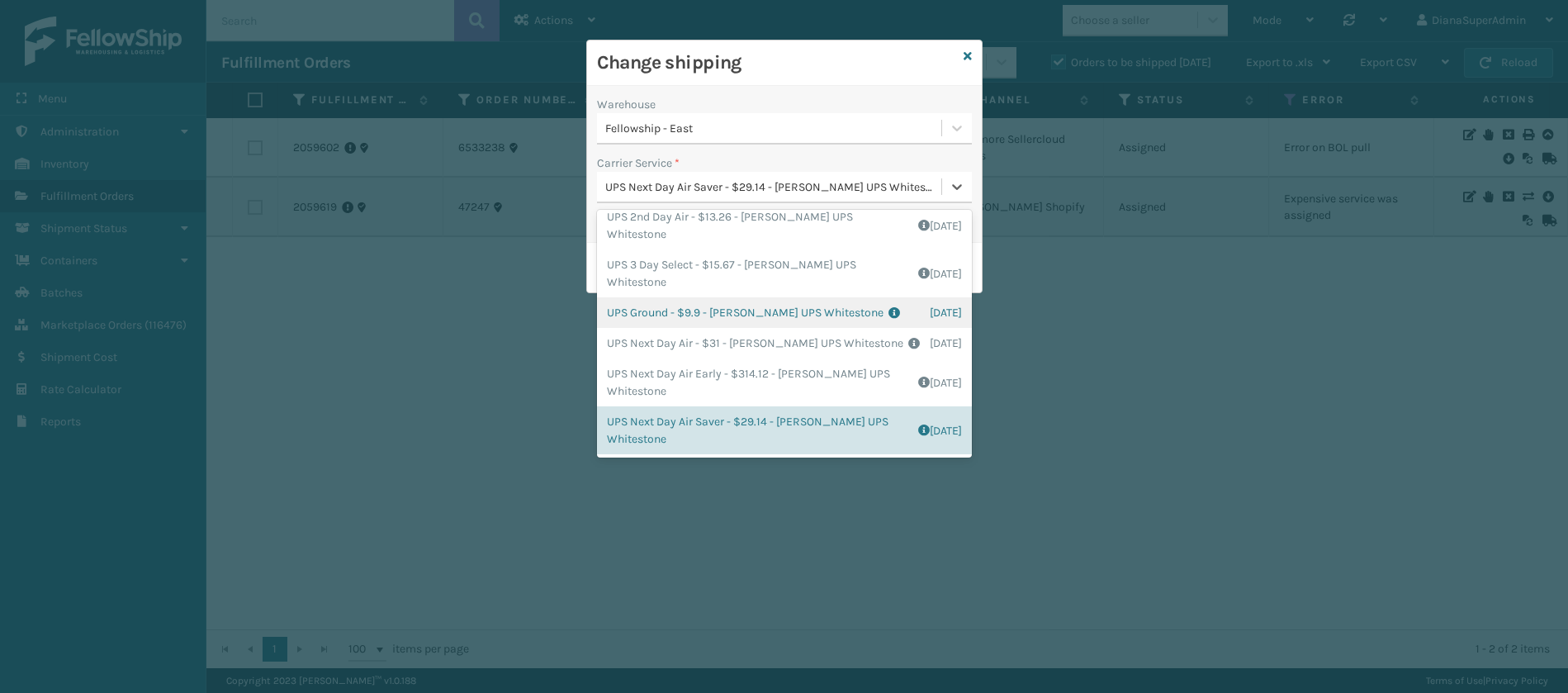
click at [680, 319] on div "UPS Ground - $9.9 - [PERSON_NAME] UPS Whitestone Shipping Cost $8.25 Surplus Co…" at bounding box center [785, 312] width 375 height 30
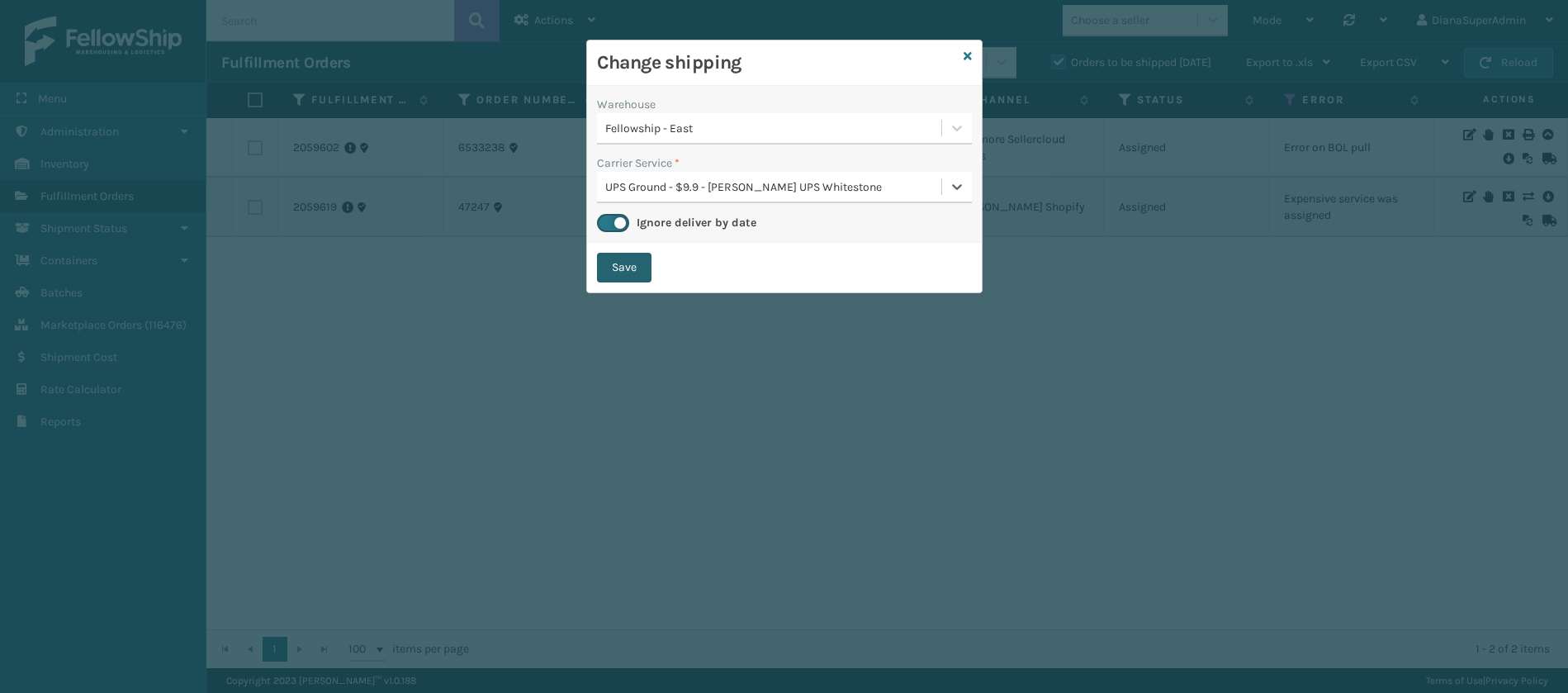
click at [629, 274] on button "Save" at bounding box center [624, 267] width 54 height 29
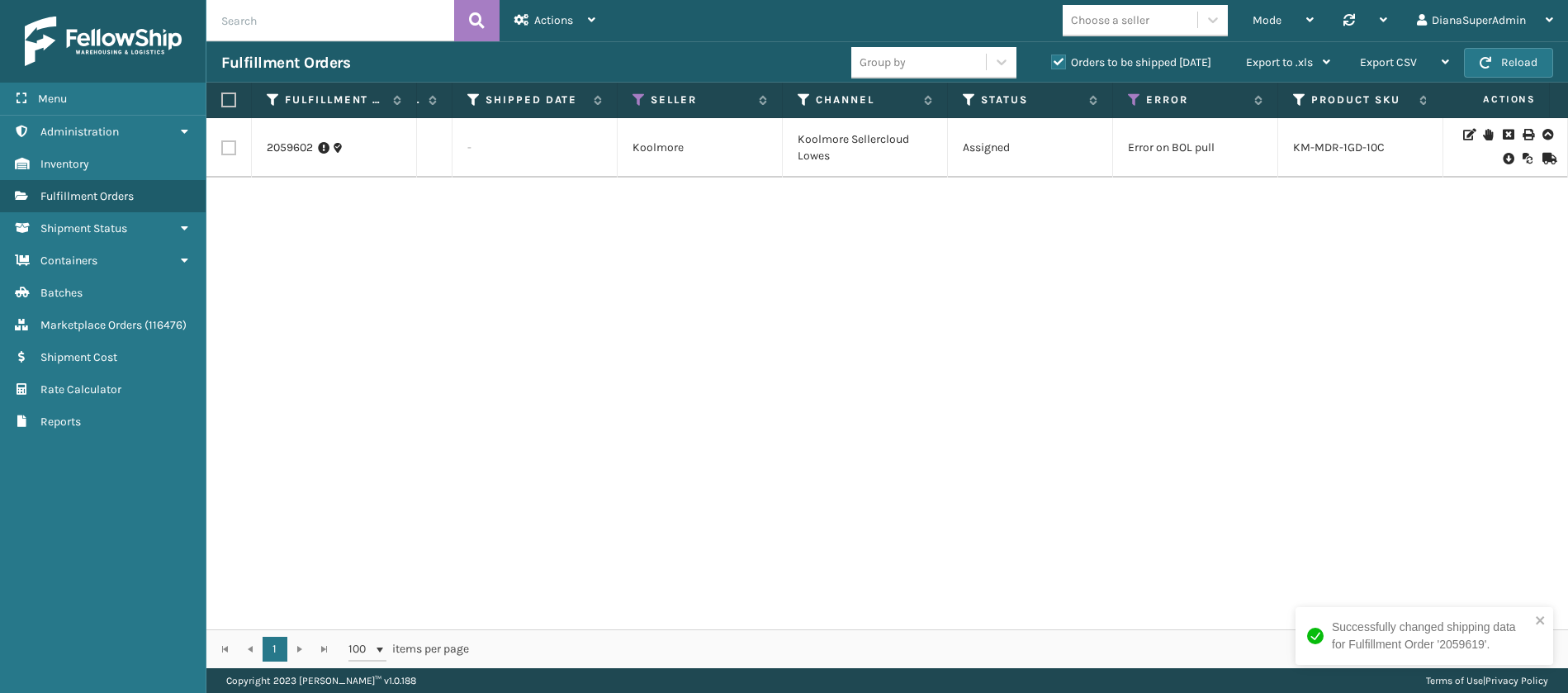
scroll to position [0, 233]
